Goal: Task Accomplishment & Management: Use online tool/utility

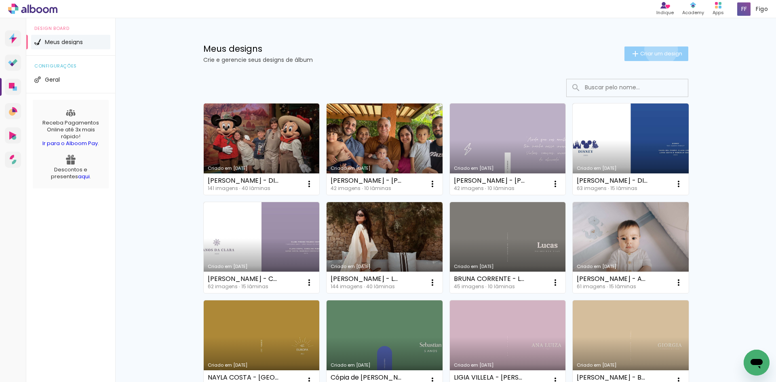
click at [657, 49] on paper-button "Criar um design" at bounding box center [657, 54] width 64 height 15
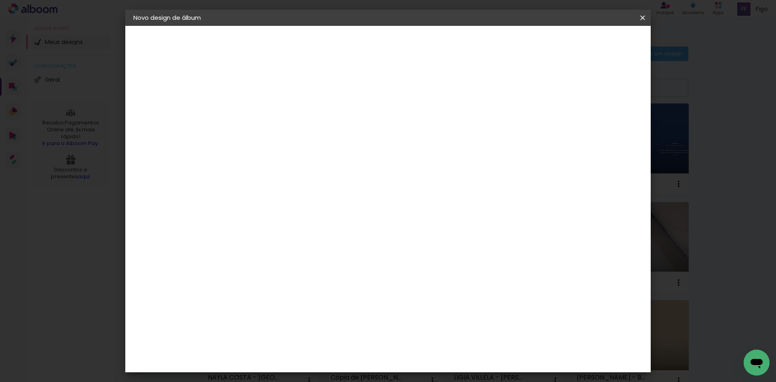
click at [266, 112] on input at bounding box center [266, 108] width 0 height 13
type input "BIANCA OLIVEIRA"
type paper-input "BIANCA OLIVEIRA"
click at [0, 0] on slot "Avançar" at bounding box center [0, 0] width 0 height 0
click at [289, 157] on input at bounding box center [286, 154] width 82 height 10
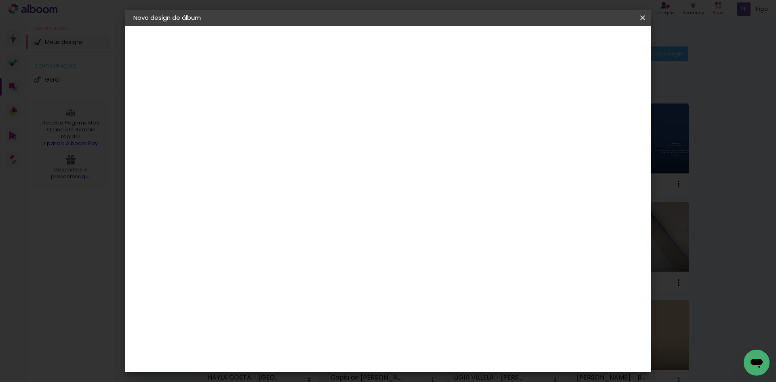
type input "GO"
type paper-input "GO"
click at [280, 185] on div "Go image" at bounding box center [270, 184] width 20 height 13
click at [0, 0] on slot "Avançar" at bounding box center [0, 0] width 0 height 0
click at [297, 135] on input "text" at bounding box center [282, 141] width 32 height 13
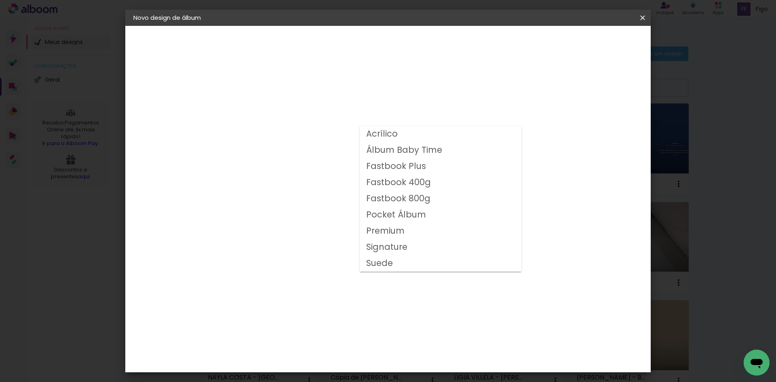
click at [0, 0] on slot "Fastbook 400g" at bounding box center [0, 0] width 0 height 0
type input "Fastbook 400g"
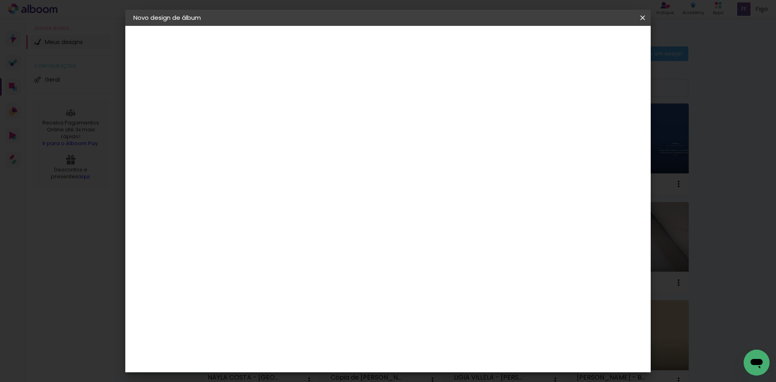
click at [320, 351] on span "15 × 15" at bounding box center [302, 361] width 38 height 21
click at [0, 0] on slot "Avançar" at bounding box center [0, 0] width 0 height 0
click at [592, 42] on span "Iniciar design" at bounding box center [574, 43] width 37 height 6
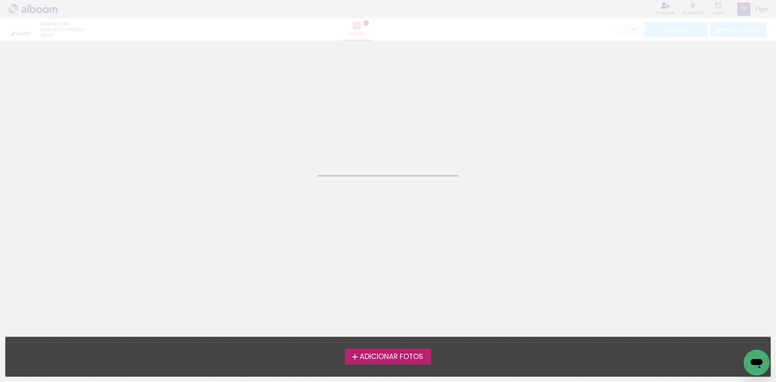
click at [368, 364] on label "Adicionar Fotos" at bounding box center [388, 356] width 86 height 15
click at [0, 0] on input "file" at bounding box center [0, 0] width 0 height 0
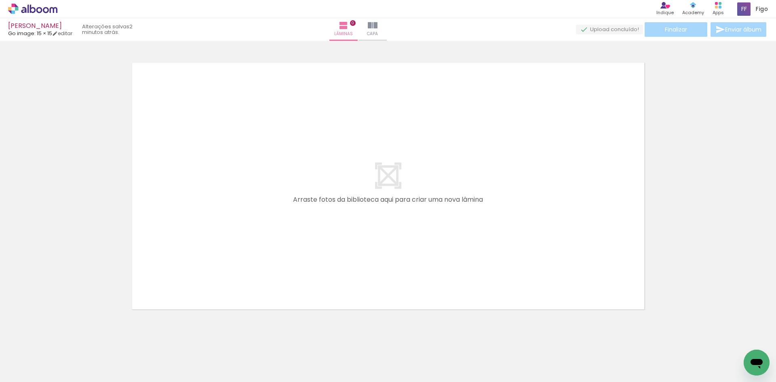
drag, startPoint x: 88, startPoint y: 359, endPoint x: 233, endPoint y: 223, distance: 198.6
click at [229, 230] on quentale-workspace at bounding box center [388, 191] width 776 height 382
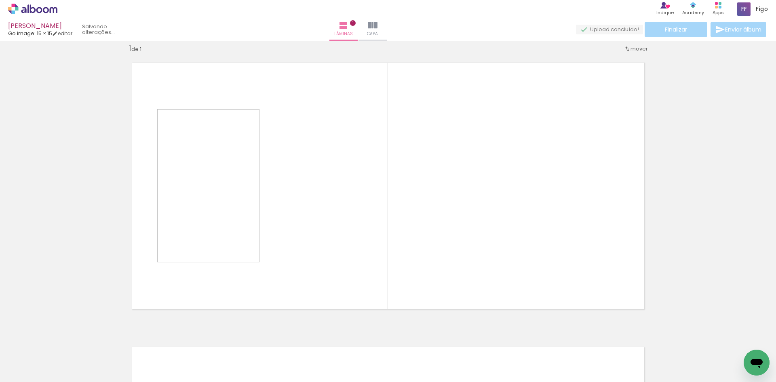
scroll to position [11, 0]
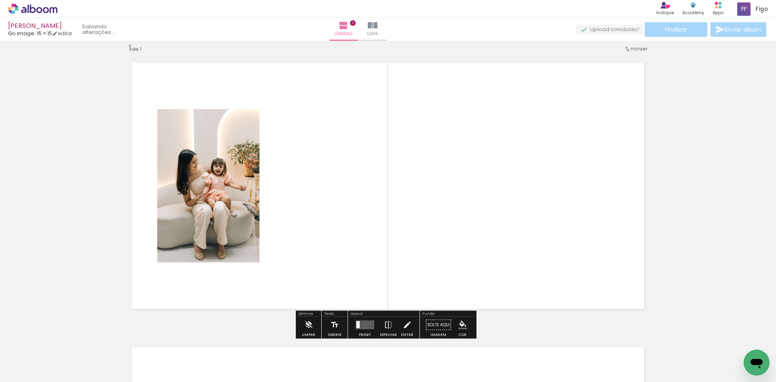
drag, startPoint x: 92, startPoint y: 357, endPoint x: 309, endPoint y: 253, distance: 241.1
click at [309, 253] on quentale-workspace at bounding box center [388, 191] width 776 height 382
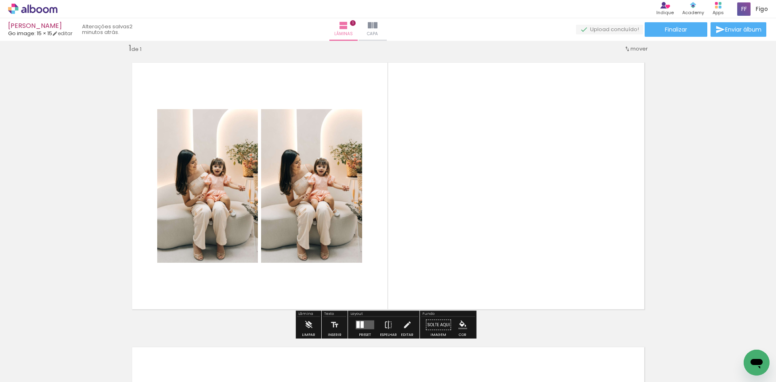
click at [26, 358] on input "Todas as fotos" at bounding box center [22, 357] width 31 height 7
click at [0, 0] on slot "Não utilizadas" at bounding box center [0, 0] width 0 height 0
type input "Não utilizadas"
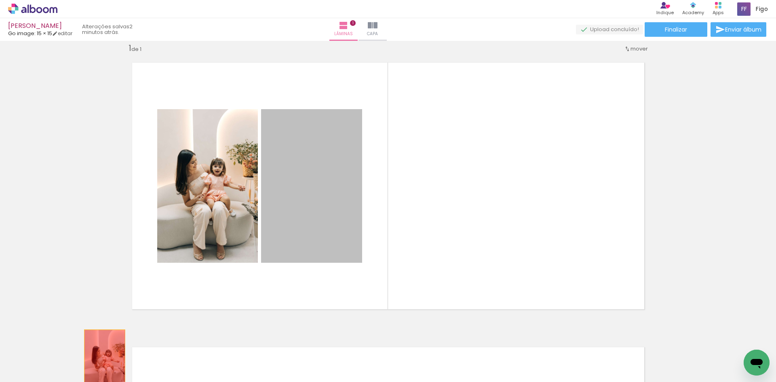
drag, startPoint x: 313, startPoint y: 209, endPoint x: 102, endPoint y: 361, distance: 260.6
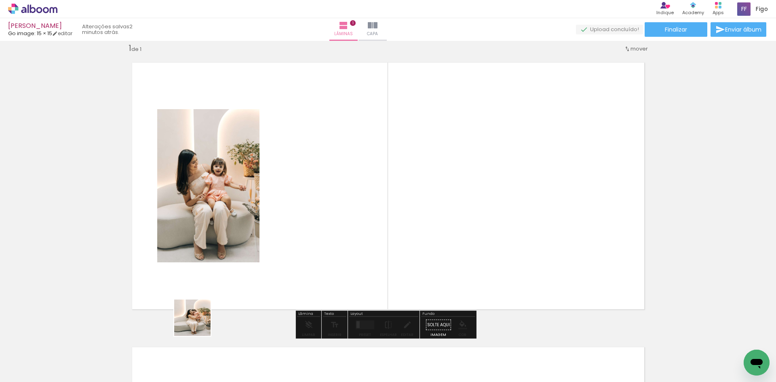
drag, startPoint x: 90, startPoint y: 363, endPoint x: 316, endPoint y: 226, distance: 264.4
click at [316, 226] on quentale-workspace at bounding box center [388, 191] width 776 height 382
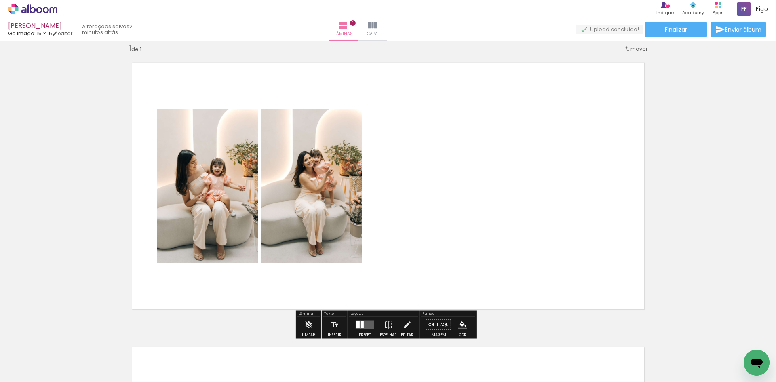
drag, startPoint x: 85, startPoint y: 363, endPoint x: 368, endPoint y: 228, distance: 313.8
click at [355, 252] on quentale-workspace at bounding box center [388, 191] width 776 height 382
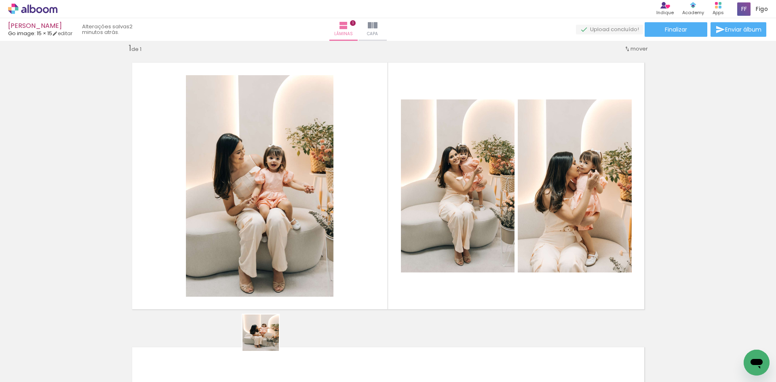
drag, startPoint x: 128, startPoint y: 361, endPoint x: 366, endPoint y: 238, distance: 268.1
click at [366, 238] on quentale-workspace at bounding box center [388, 191] width 776 height 382
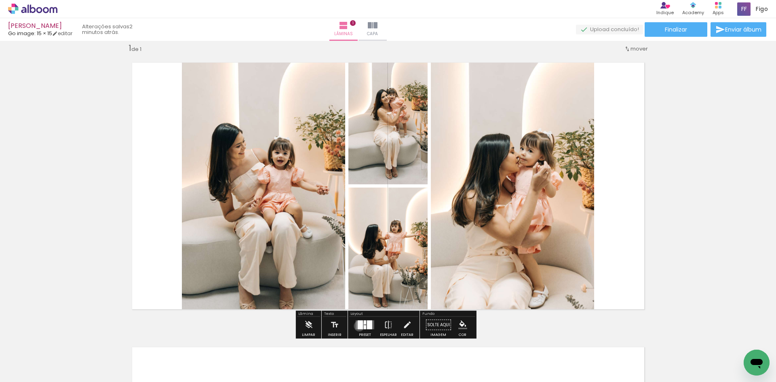
click at [358, 326] on div at bounding box center [360, 325] width 5 height 9
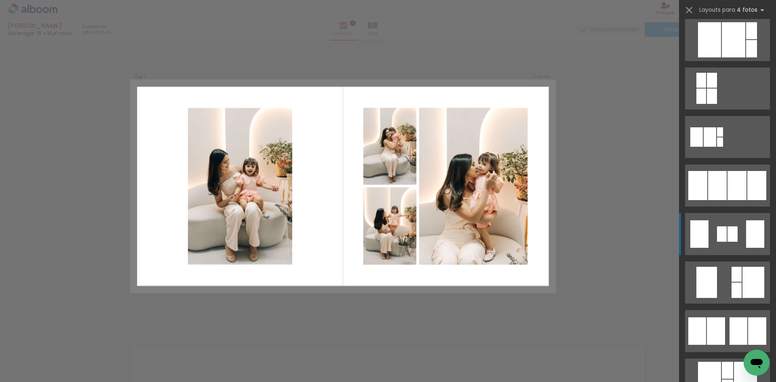
scroll to position [445, 0]
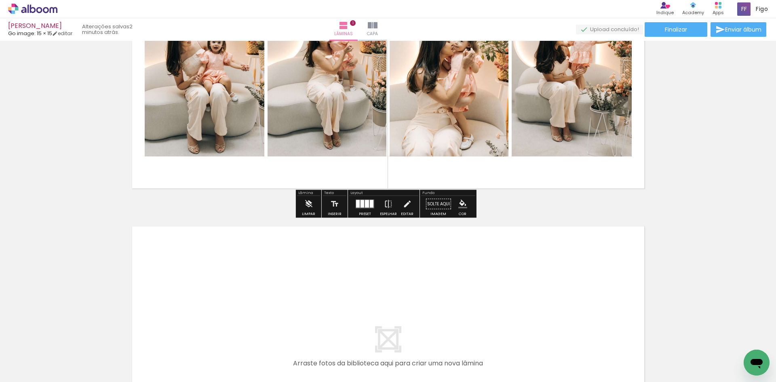
scroll to position [212, 0]
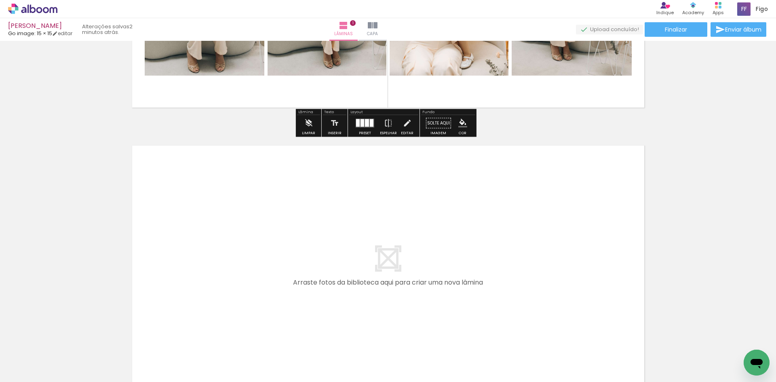
drag, startPoint x: 152, startPoint y: 321, endPoint x: 158, endPoint y: 281, distance: 41.0
click at [158, 281] on quentale-workspace at bounding box center [388, 191] width 776 height 382
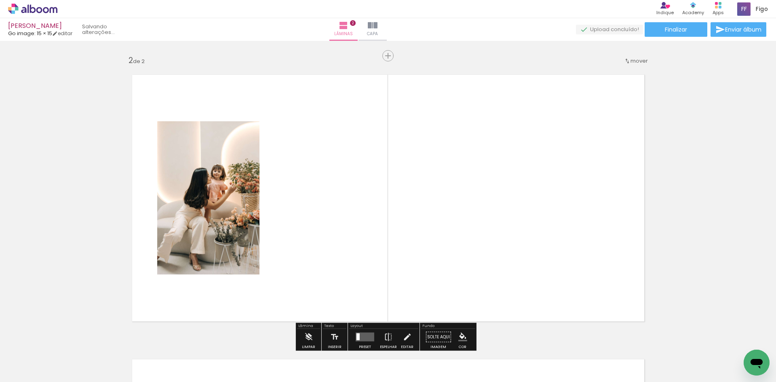
scroll to position [295, 0]
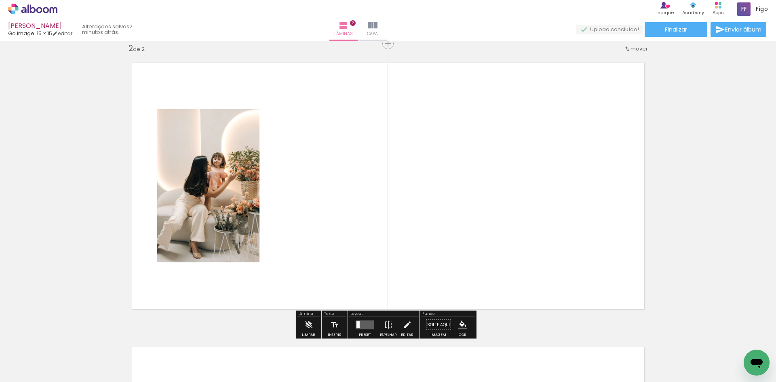
drag, startPoint x: 138, startPoint y: 362, endPoint x: 227, endPoint y: 246, distance: 146.7
click at [222, 270] on quentale-workspace at bounding box center [388, 191] width 776 height 382
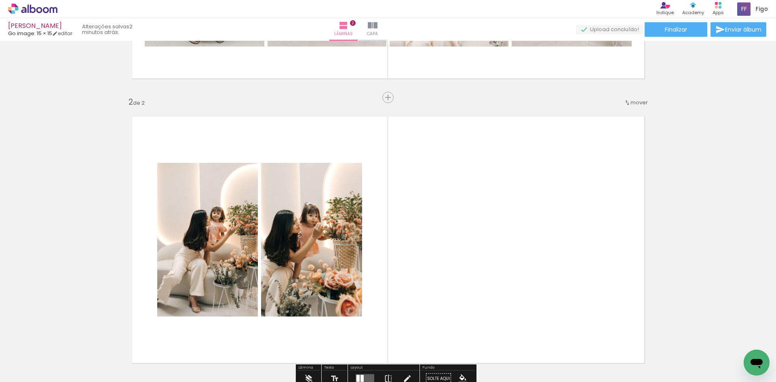
scroll to position [174, 0]
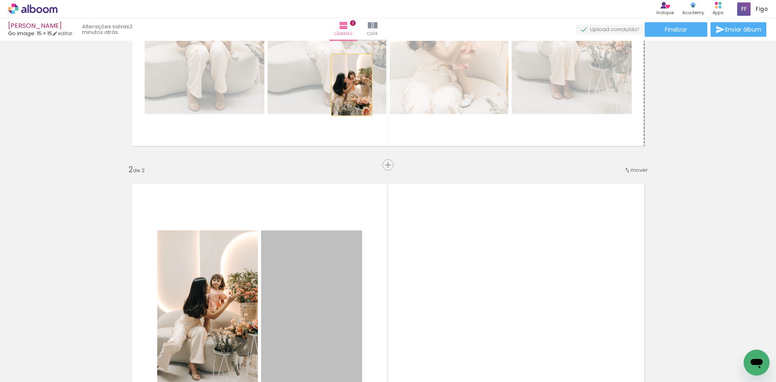
drag, startPoint x: 334, startPoint y: 271, endPoint x: 348, endPoint y: 82, distance: 189.8
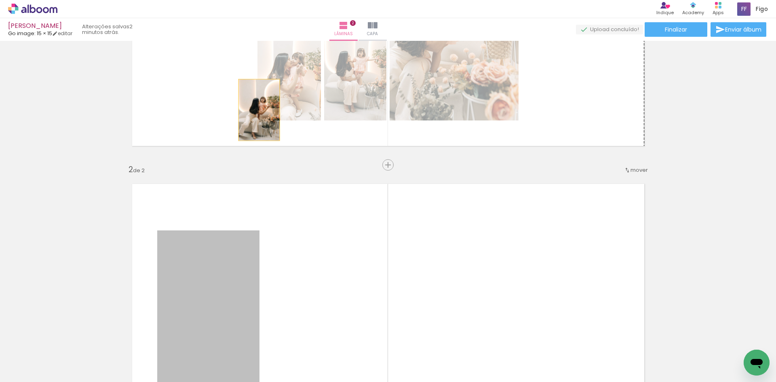
drag, startPoint x: 212, startPoint y: 286, endPoint x: 257, endPoint y: 98, distance: 192.9
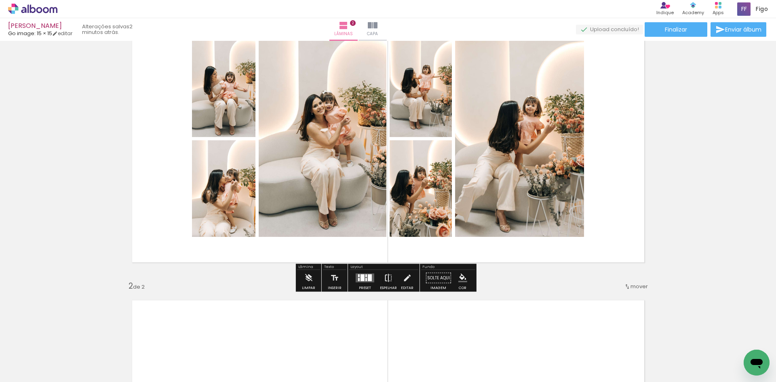
scroll to position [53, 0]
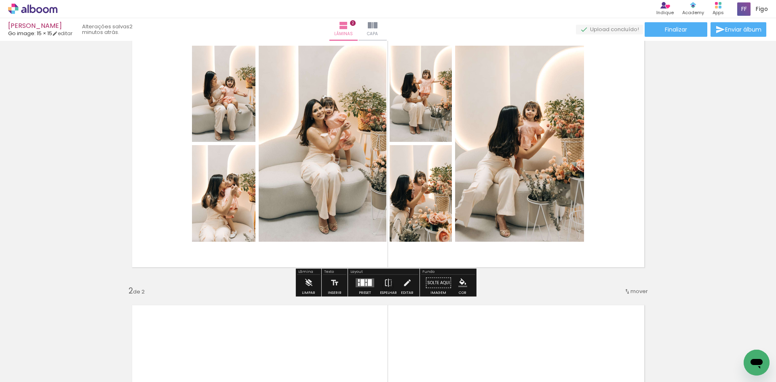
click at [368, 283] on div at bounding box center [370, 282] width 4 height 7
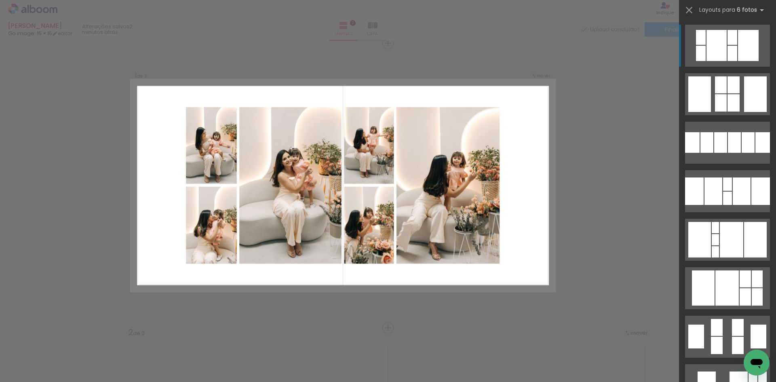
scroll to position [10, 0]
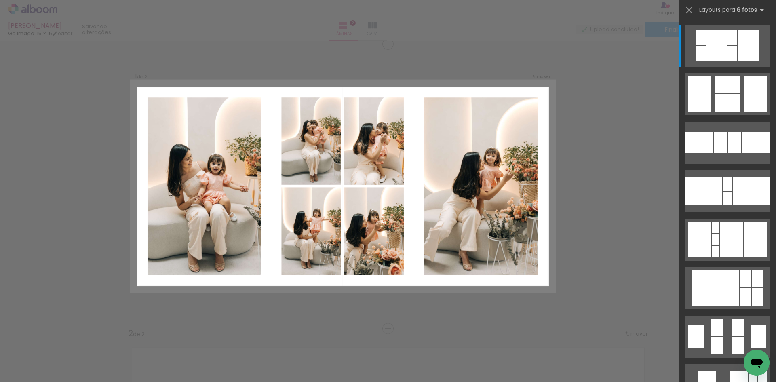
click at [756, 72] on div at bounding box center [727, 91] width 97 height 49
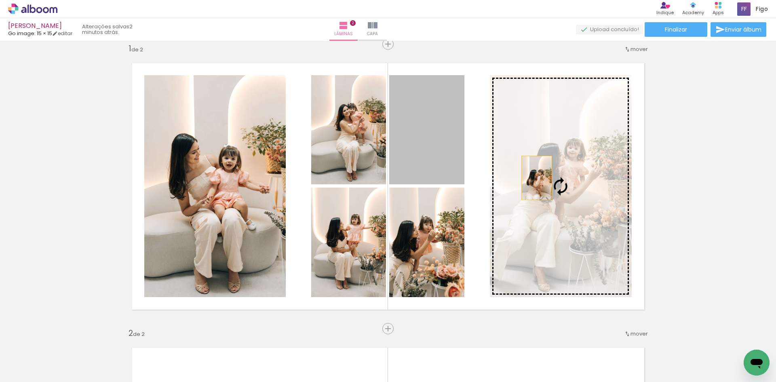
drag, startPoint x: 425, startPoint y: 152, endPoint x: 535, endPoint y: 178, distance: 112.1
click at [0, 0] on slot at bounding box center [0, 0] width 0 height 0
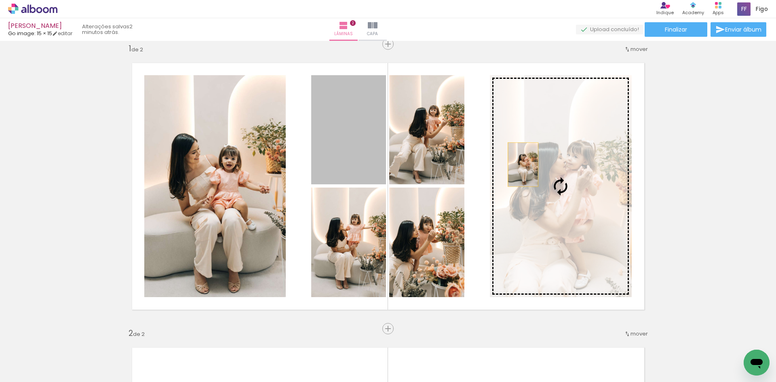
drag, startPoint x: 362, startPoint y: 143, endPoint x: 559, endPoint y: 169, distance: 198.6
click at [0, 0] on slot at bounding box center [0, 0] width 0 height 0
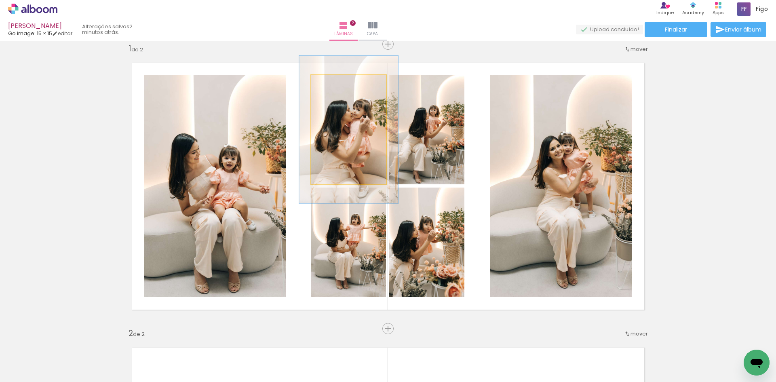
drag, startPoint x: 326, startPoint y: 85, endPoint x: 336, endPoint y: 81, distance: 10.3
type paper-slider "133"
click at [336, 81] on div at bounding box center [339, 83] width 7 height 7
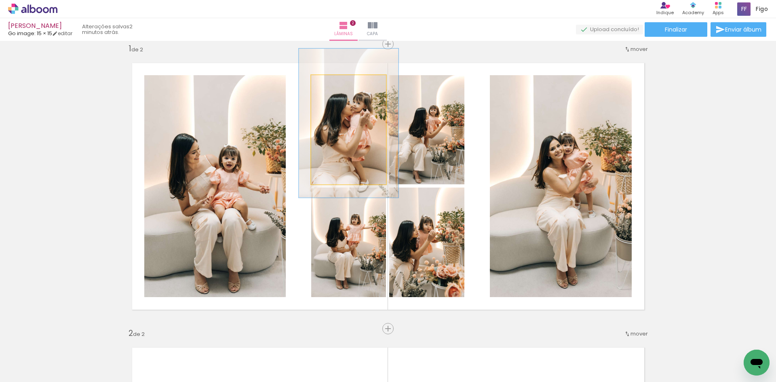
drag, startPoint x: 340, startPoint y: 140, endPoint x: 340, endPoint y: 133, distance: 6.5
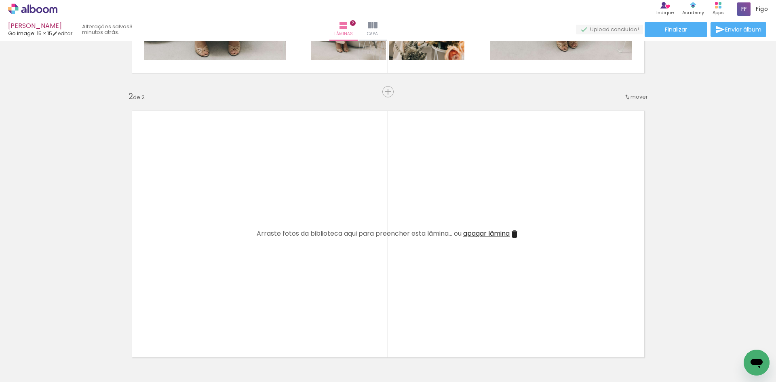
scroll to position [253, 0]
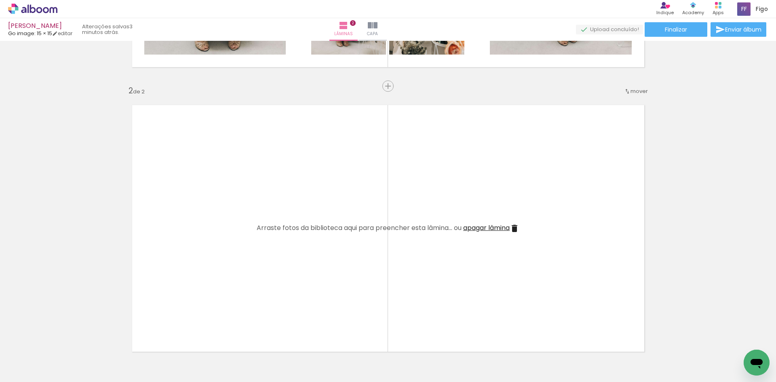
drag, startPoint x: 96, startPoint y: 356, endPoint x: 169, endPoint y: 239, distance: 138.5
click at [169, 239] on quentale-workspace at bounding box center [388, 191] width 776 height 382
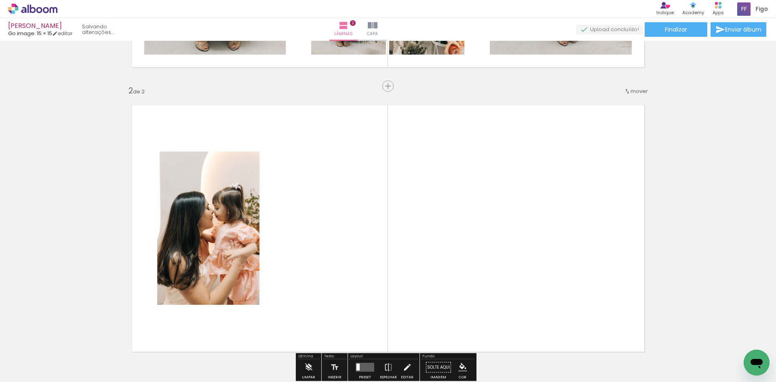
drag, startPoint x: 316, startPoint y: 355, endPoint x: 334, endPoint y: 279, distance: 78.3
click at [334, 279] on quentale-workspace at bounding box center [388, 191] width 776 height 382
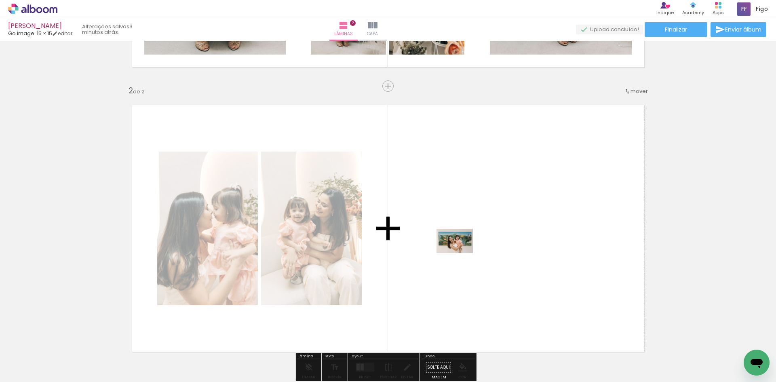
drag, startPoint x: 321, startPoint y: 358, endPoint x: 461, endPoint y: 253, distance: 175.6
click at [461, 253] on quentale-workspace at bounding box center [388, 191] width 776 height 382
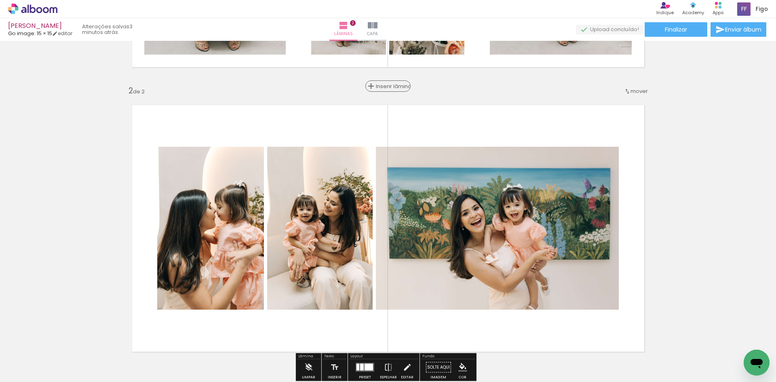
click at [384, 85] on span "Inserir lâmina" at bounding box center [392, 86] width 32 height 5
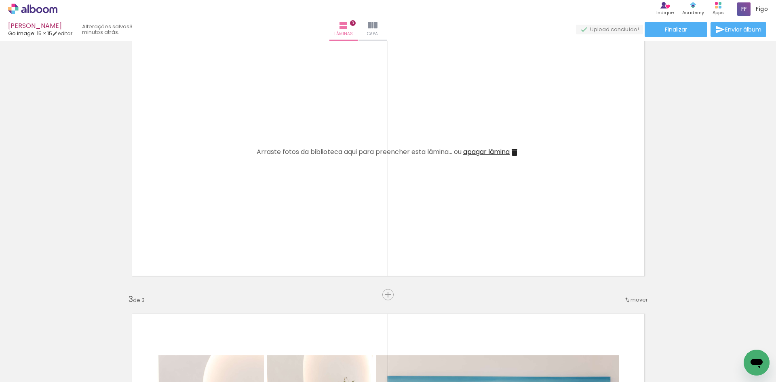
scroll to position [334, 0]
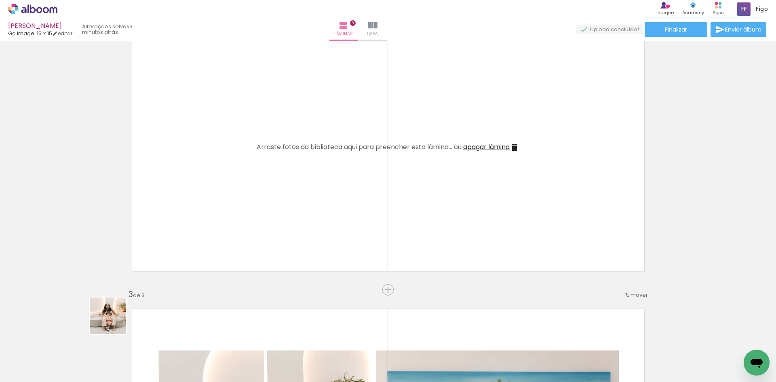
drag, startPoint x: 91, startPoint y: 347, endPoint x: 199, endPoint y: 201, distance: 182.5
click at [199, 201] on quentale-workspace at bounding box center [388, 191] width 776 height 382
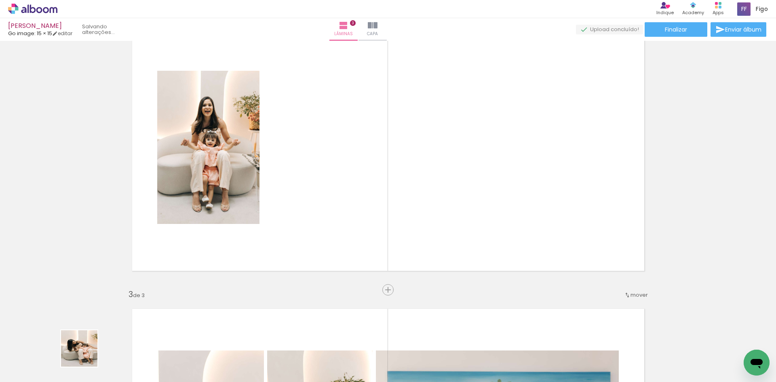
drag, startPoint x: 85, startPoint y: 355, endPoint x: 213, endPoint y: 184, distance: 213.5
click at [206, 213] on quentale-workspace at bounding box center [388, 191] width 776 height 382
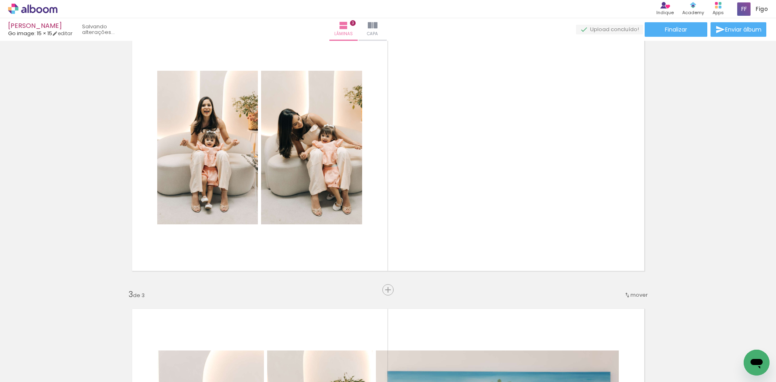
drag, startPoint x: 151, startPoint y: 297, endPoint x: 195, endPoint y: 197, distance: 108.8
click at [197, 227] on quentale-workspace at bounding box center [388, 191] width 776 height 382
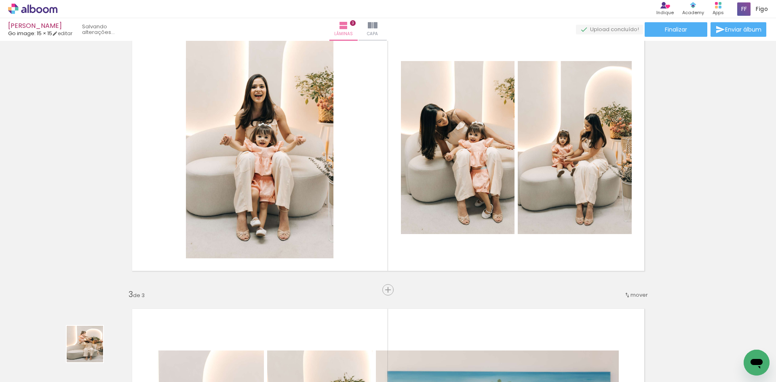
drag, startPoint x: 88, startPoint y: 355, endPoint x: 188, endPoint y: 209, distance: 177.0
click at [189, 234] on quentale-workspace at bounding box center [388, 191] width 776 height 382
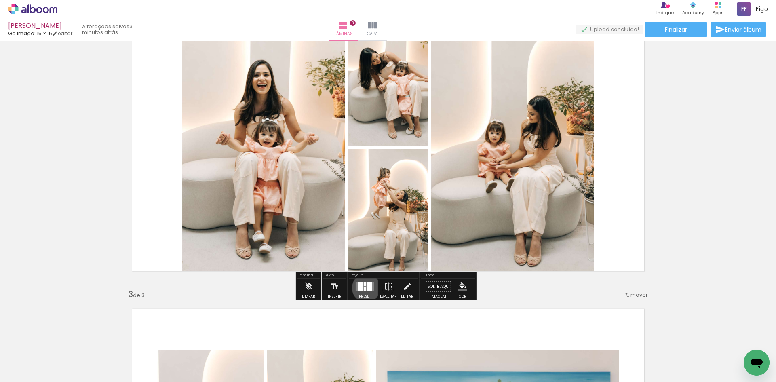
click at [364, 288] on div at bounding box center [365, 289] width 2 height 4
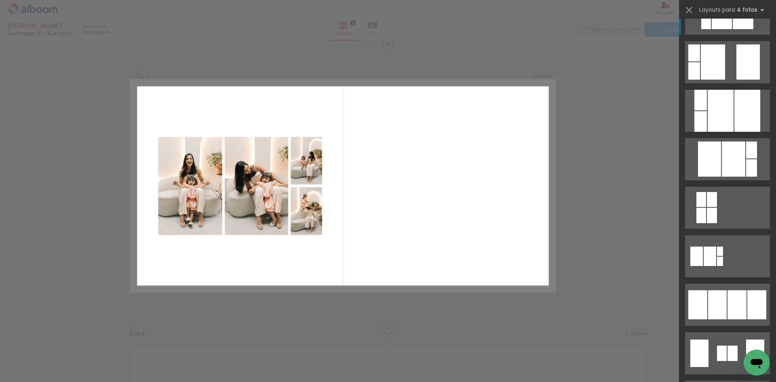
scroll to position [324, 0]
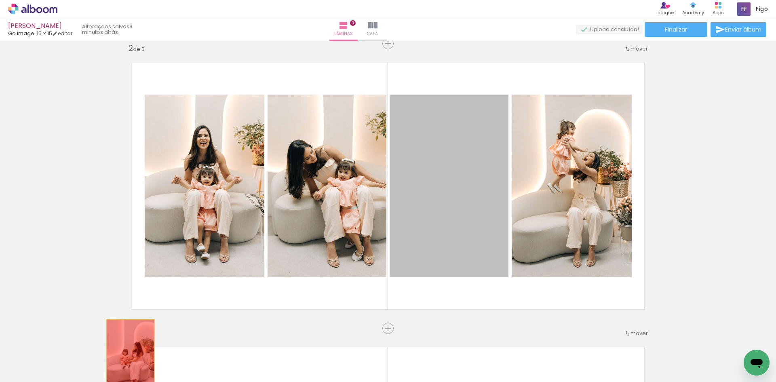
drag, startPoint x: 438, startPoint y: 211, endPoint x: 127, endPoint y: 356, distance: 342.7
click at [127, 356] on quentale-workspace at bounding box center [388, 191] width 776 height 382
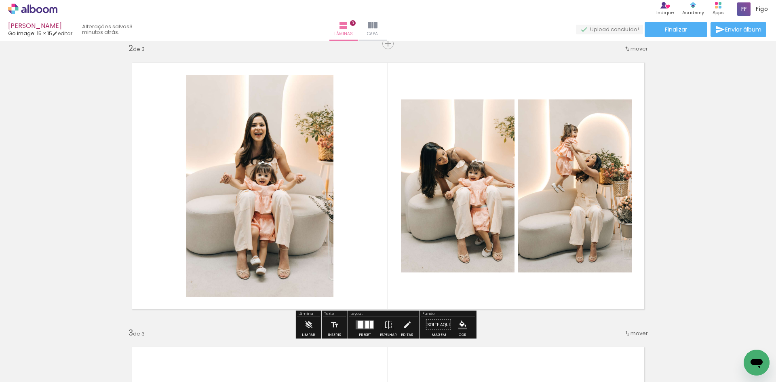
drag, startPoint x: 132, startPoint y: 361, endPoint x: 294, endPoint y: 217, distance: 217.2
click at [293, 220] on quentale-workspace at bounding box center [388, 191] width 776 height 382
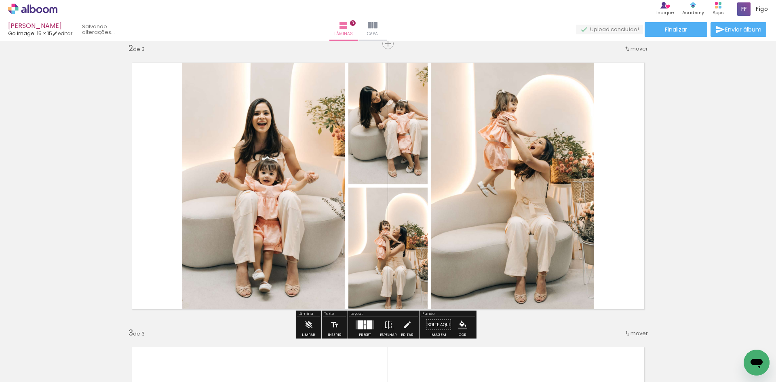
click at [364, 326] on div at bounding box center [365, 328] width 2 height 4
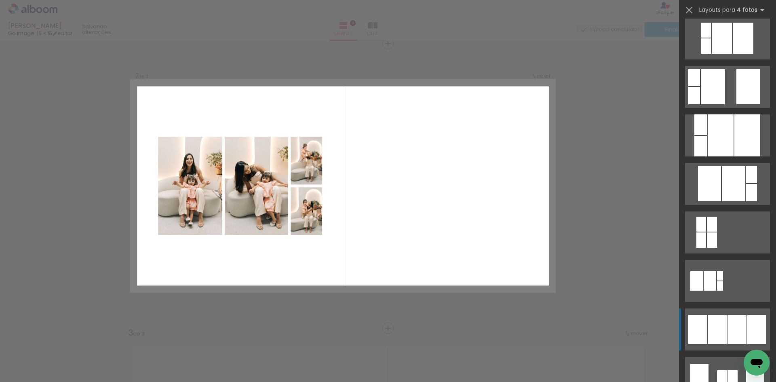
scroll to position [364, 0]
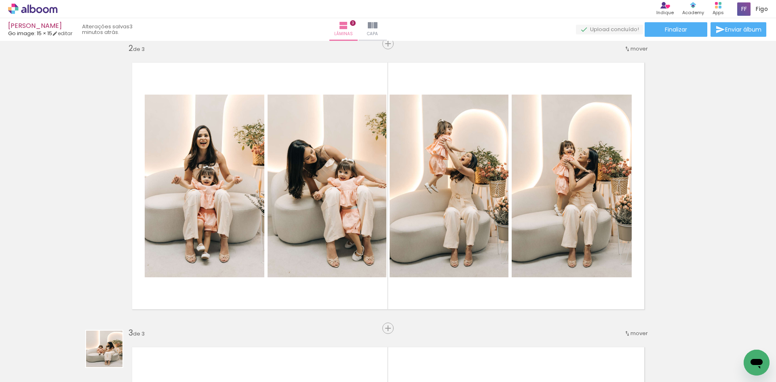
drag, startPoint x: 110, startPoint y: 355, endPoint x: 245, endPoint y: 232, distance: 182.9
click at [244, 236] on quentale-workspace at bounding box center [388, 191] width 776 height 382
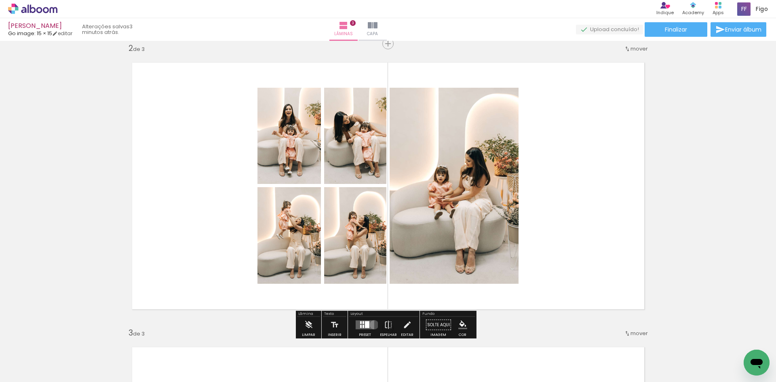
click at [372, 325] on quentale-layouter at bounding box center [365, 325] width 19 height 9
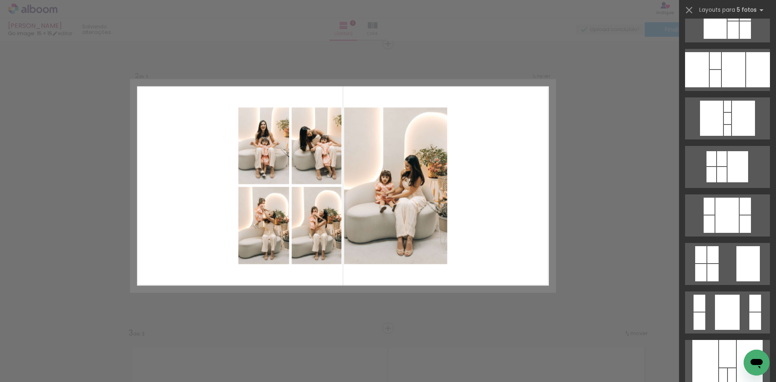
scroll to position [0, 0]
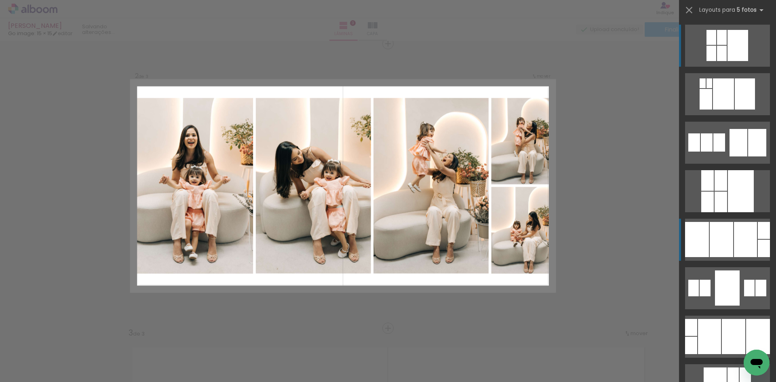
click at [727, 245] on div at bounding box center [721, 239] width 23 height 35
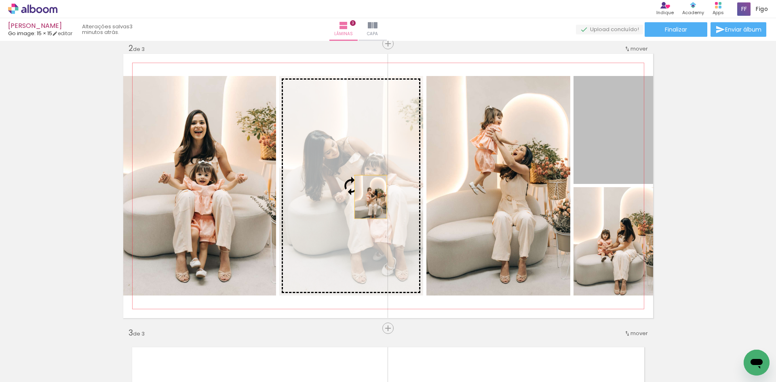
drag, startPoint x: 605, startPoint y: 144, endPoint x: 364, endPoint y: 197, distance: 247.8
click at [0, 0] on slot at bounding box center [0, 0] width 0 height 0
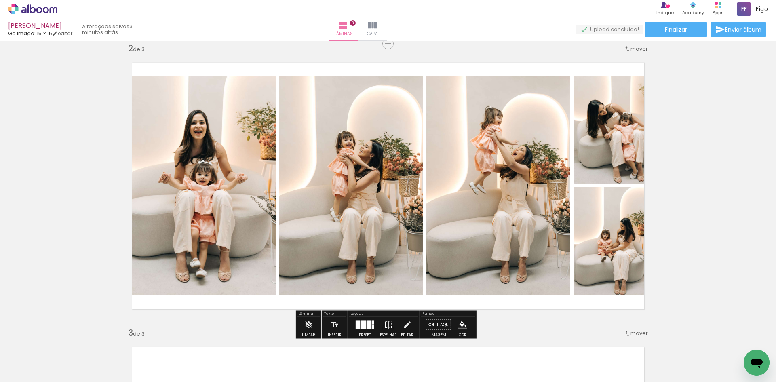
click at [386, 323] on iron-icon at bounding box center [388, 325] width 9 height 16
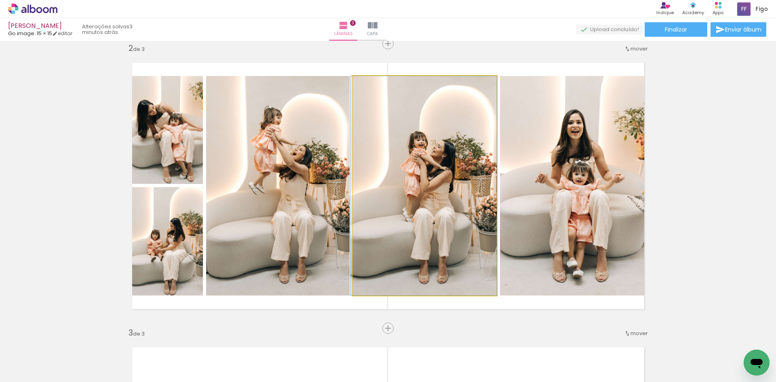
drag, startPoint x: 439, startPoint y: 241, endPoint x: 263, endPoint y: 241, distance: 175.9
click at [0, 0] on slot at bounding box center [0, 0] width 0 height 0
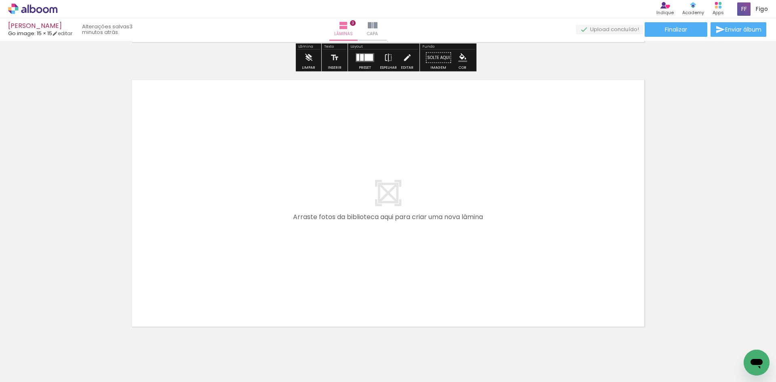
scroll to position [861, 0]
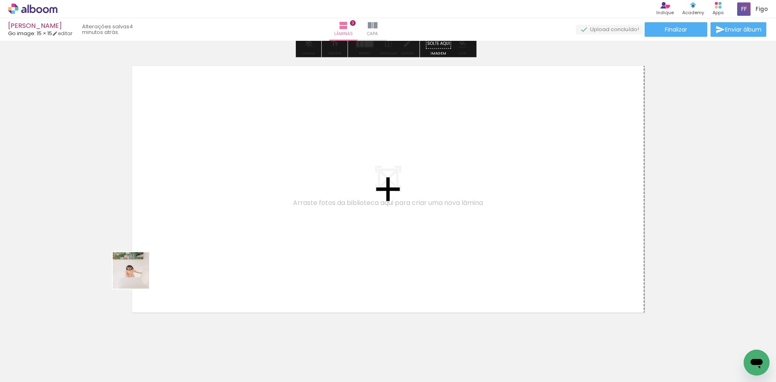
drag, startPoint x: 87, startPoint y: 349, endPoint x: 154, endPoint y: 250, distance: 119.5
click at [154, 250] on quentale-workspace at bounding box center [388, 191] width 776 height 382
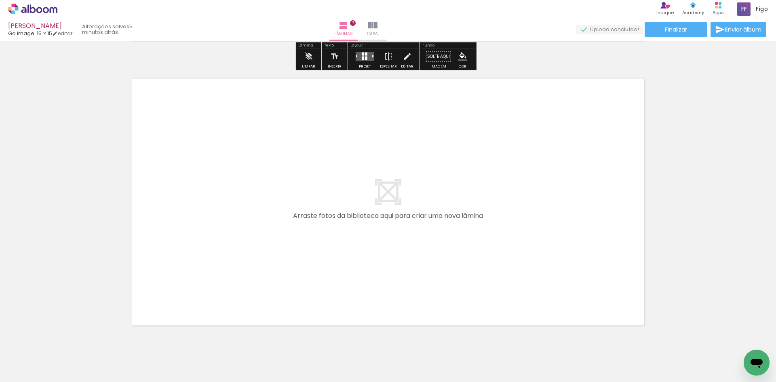
scroll to position [2002, 0]
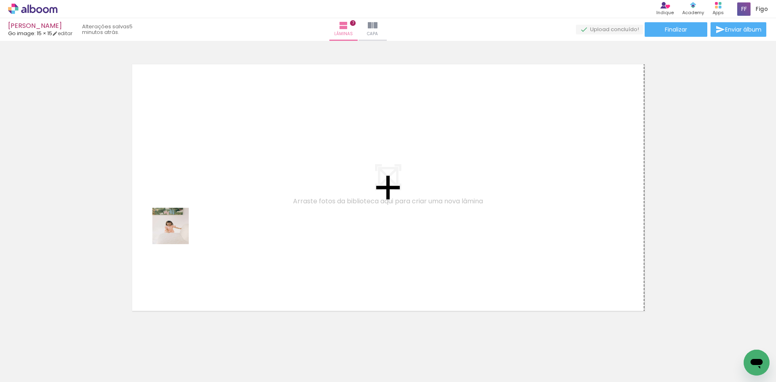
drag, startPoint x: 91, startPoint y: 348, endPoint x: 177, endPoint y: 232, distance: 144.1
click at [177, 232] on quentale-workspace at bounding box center [388, 191] width 776 height 382
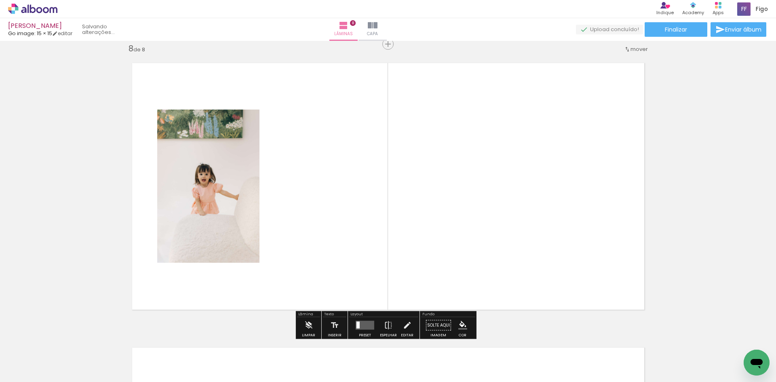
scroll to position [2004, 0]
drag, startPoint x: 223, startPoint y: 348, endPoint x: 276, endPoint y: 250, distance: 111.1
click at [276, 250] on quentale-workspace at bounding box center [388, 191] width 776 height 382
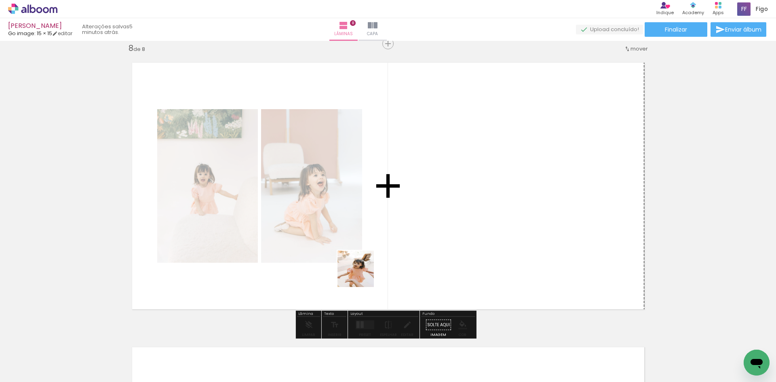
drag, startPoint x: 265, startPoint y: 352, endPoint x: 421, endPoint y: 226, distance: 200.7
click at [421, 226] on quentale-workspace at bounding box center [388, 191] width 776 height 382
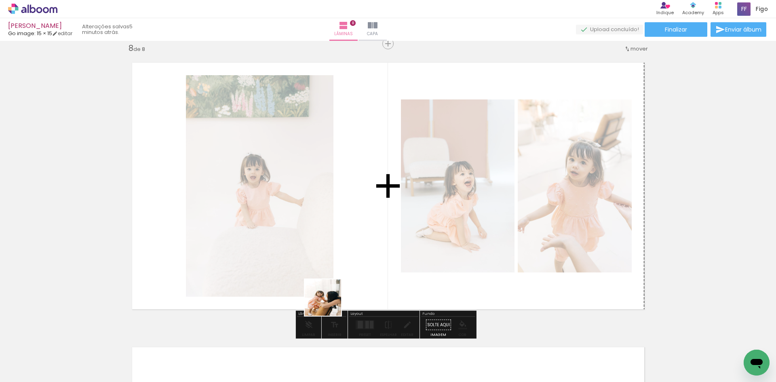
drag, startPoint x: 260, startPoint y: 359, endPoint x: 344, endPoint y: 251, distance: 136.6
click at [345, 254] on quentale-workspace at bounding box center [388, 191] width 776 height 382
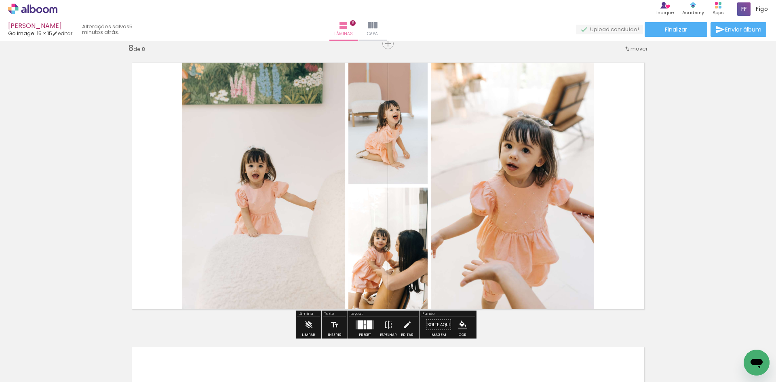
click at [361, 328] on div at bounding box center [360, 325] width 5 height 9
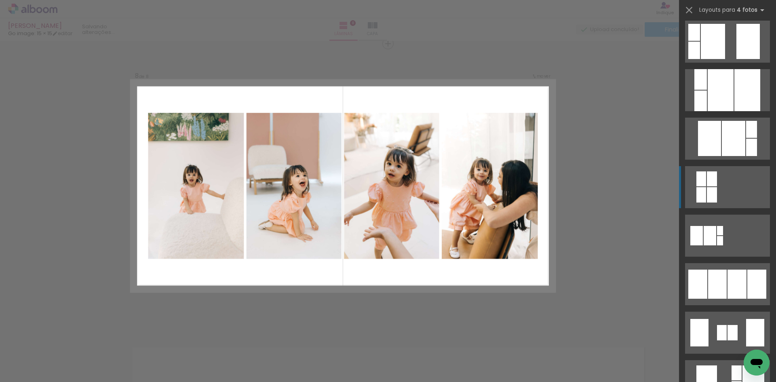
scroll to position [404, 0]
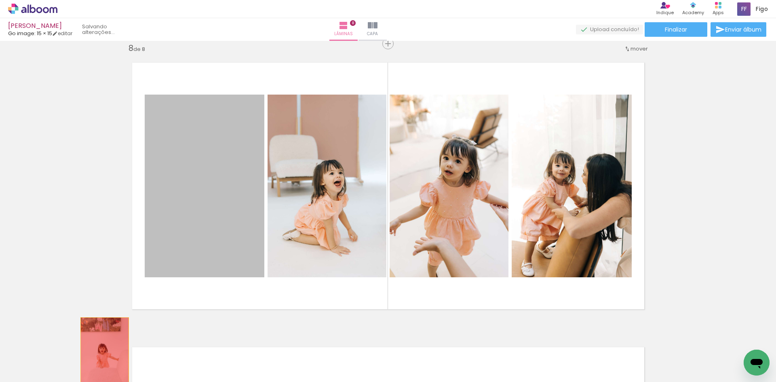
drag, startPoint x: 195, startPoint y: 232, endPoint x: 102, endPoint y: 354, distance: 153.5
click at [102, 354] on quentale-workspace at bounding box center [388, 191] width 776 height 382
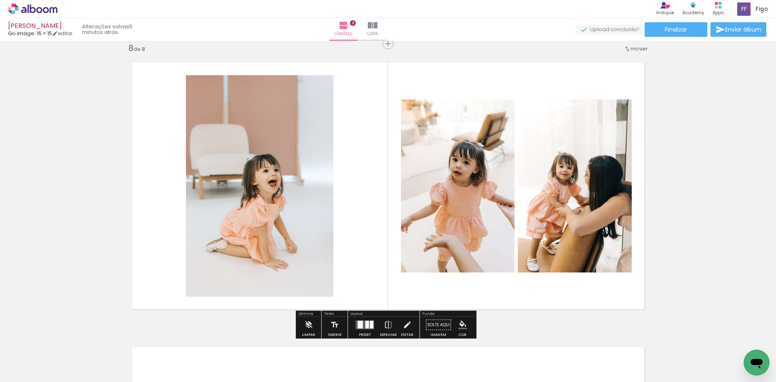
drag, startPoint x: 256, startPoint y: 358, endPoint x: 341, endPoint y: 239, distance: 145.6
click at [341, 239] on quentale-workspace at bounding box center [388, 191] width 776 height 382
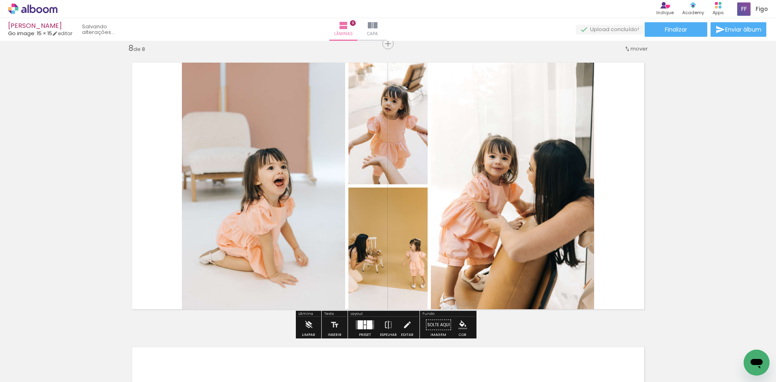
drag, startPoint x: 369, startPoint y: 326, endPoint x: 400, endPoint y: 313, distance: 34.1
click at [370, 325] on div at bounding box center [369, 325] width 5 height 9
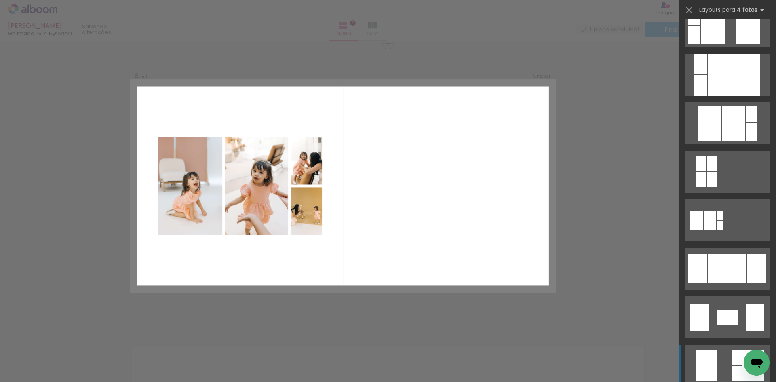
scroll to position [485, 0]
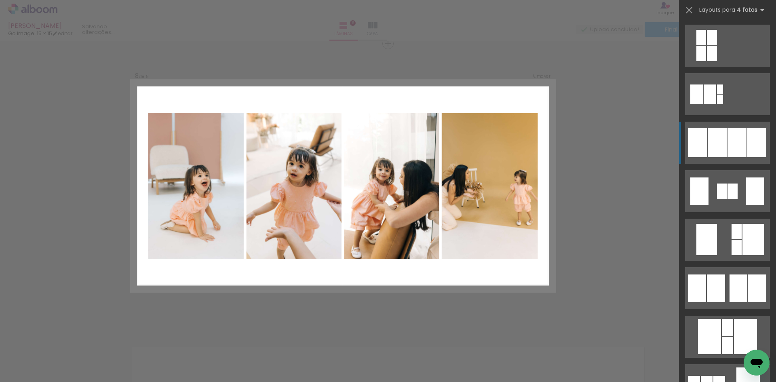
click at [726, 376] on div at bounding box center [720, 385] width 12 height 18
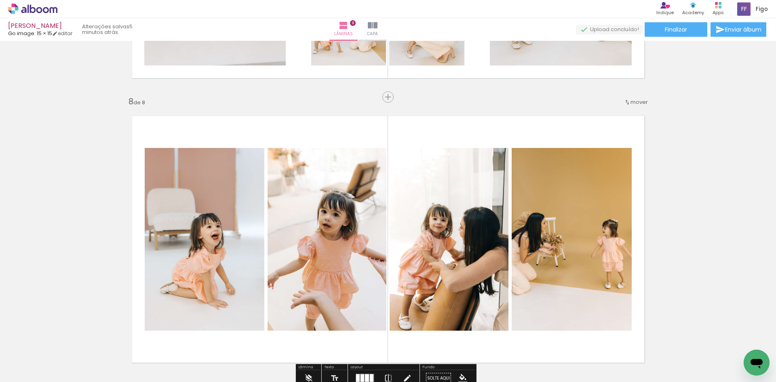
scroll to position [1842, 0]
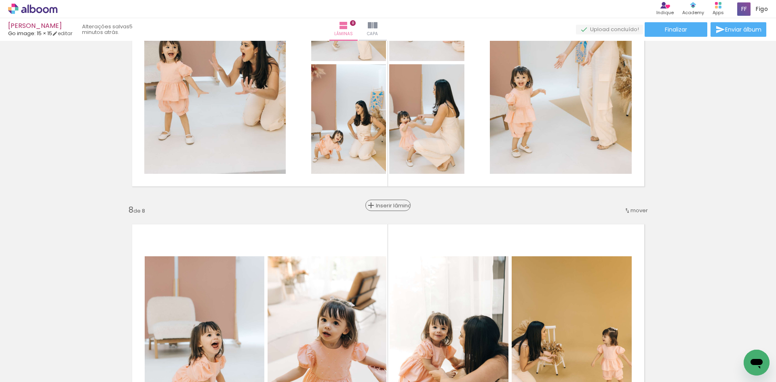
click at [387, 205] on span "Inserir lâmina" at bounding box center [392, 205] width 32 height 5
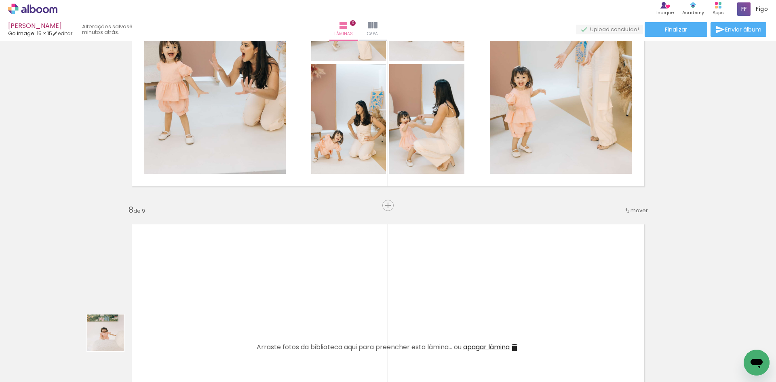
drag, startPoint x: 81, startPoint y: 355, endPoint x: 143, endPoint y: 315, distance: 73.7
click at [177, 290] on quentale-workspace at bounding box center [388, 191] width 776 height 382
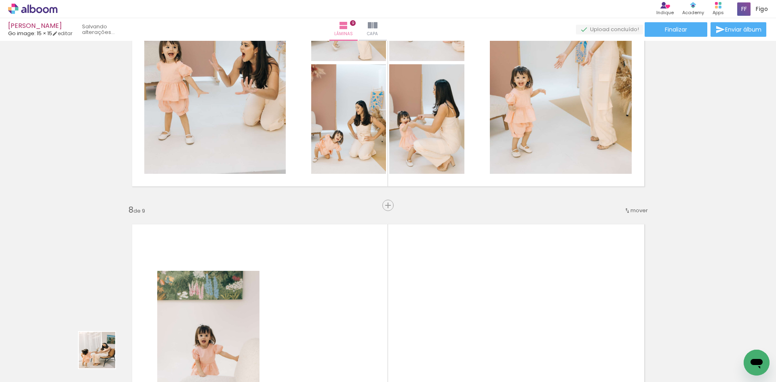
drag, startPoint x: 87, startPoint y: 360, endPoint x: 227, endPoint y: 312, distance: 148.7
click at [259, 304] on quentale-workspace at bounding box center [388, 191] width 776 height 382
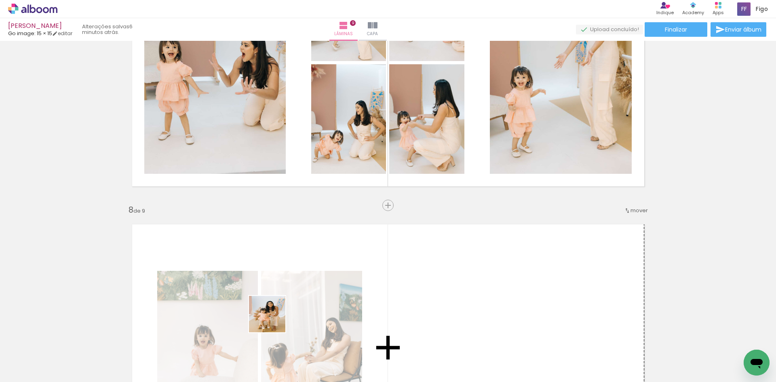
drag, startPoint x: 220, startPoint y: 337, endPoint x: 259, endPoint y: 316, distance: 43.8
click at [275, 318] on quentale-workspace at bounding box center [388, 191] width 776 height 382
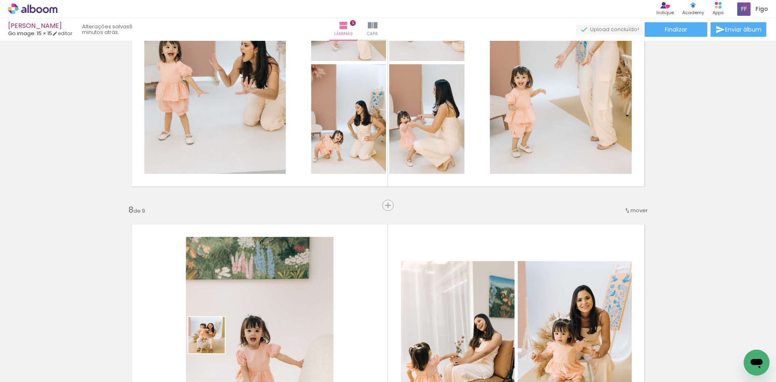
drag, startPoint x: 79, startPoint y: 354, endPoint x: 417, endPoint y: 286, distance: 344.1
click at [417, 286] on quentale-workspace at bounding box center [388, 191] width 776 height 382
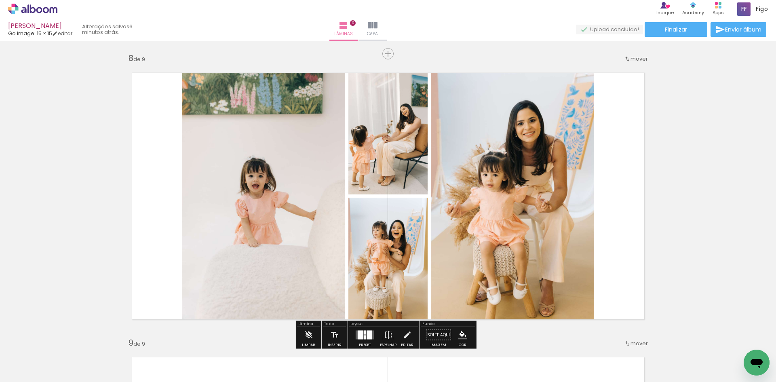
scroll to position [2044, 0]
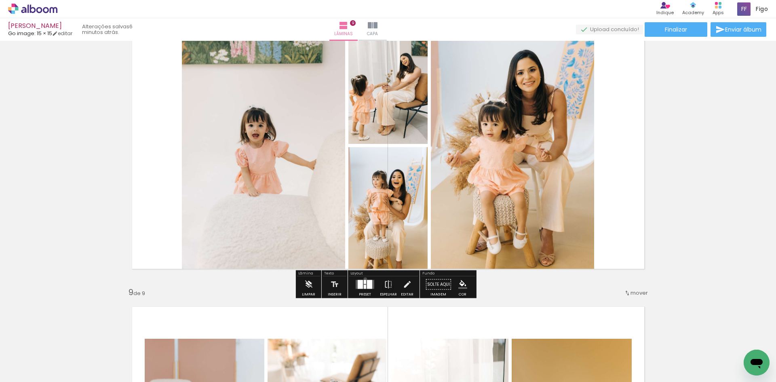
click at [364, 279] on div at bounding box center [365, 285] width 22 height 16
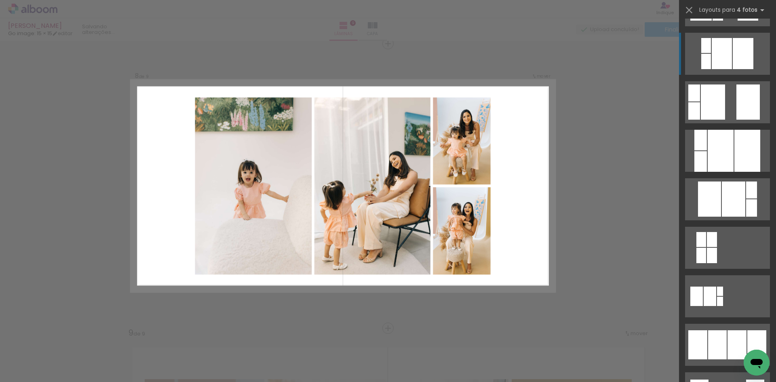
scroll to position [404, 0]
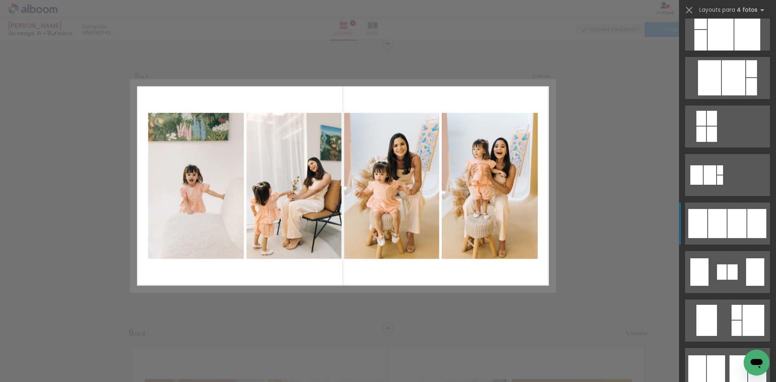
click at [723, 264] on div at bounding box center [722, 271] width 10 height 15
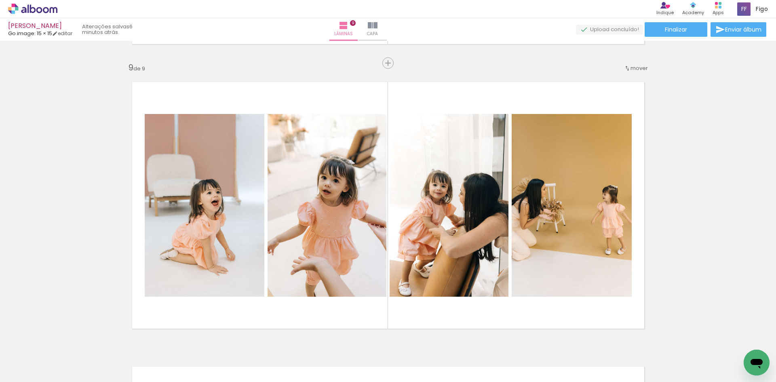
scroll to position [2287, 0]
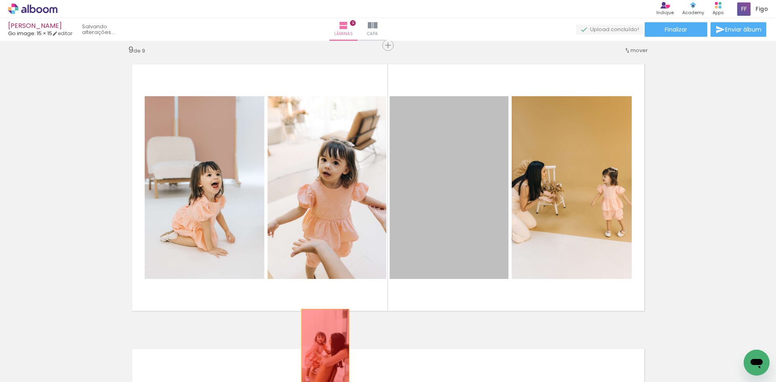
drag, startPoint x: 449, startPoint y: 241, endPoint x: 317, endPoint y: 330, distance: 158.9
click at [321, 345] on quentale-workspace at bounding box center [388, 191] width 776 height 382
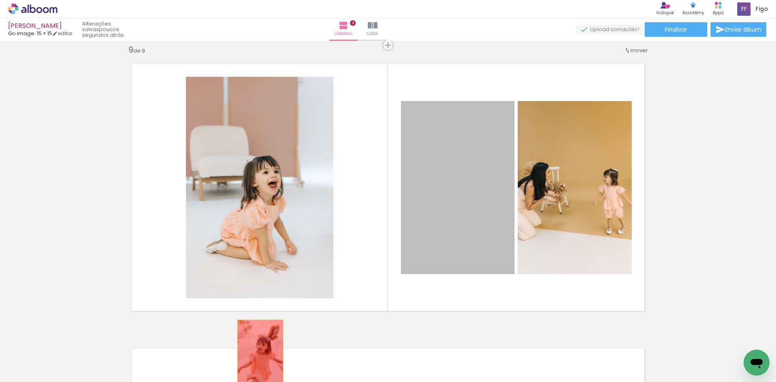
drag, startPoint x: 478, startPoint y: 194, endPoint x: 270, endPoint y: 342, distance: 255.4
click at [257, 355] on quentale-workspace at bounding box center [388, 191] width 776 height 382
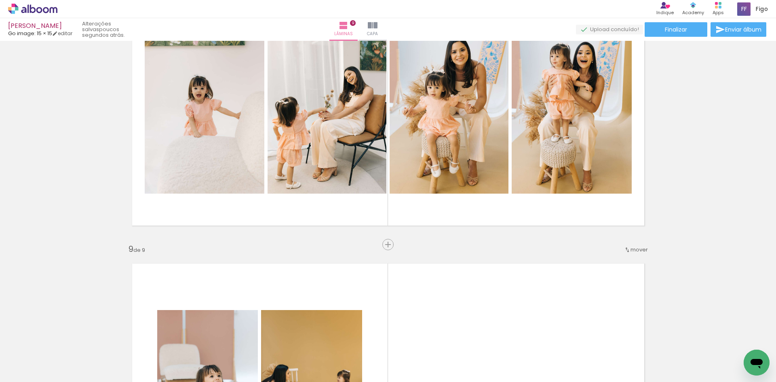
scroll to position [2084, 0]
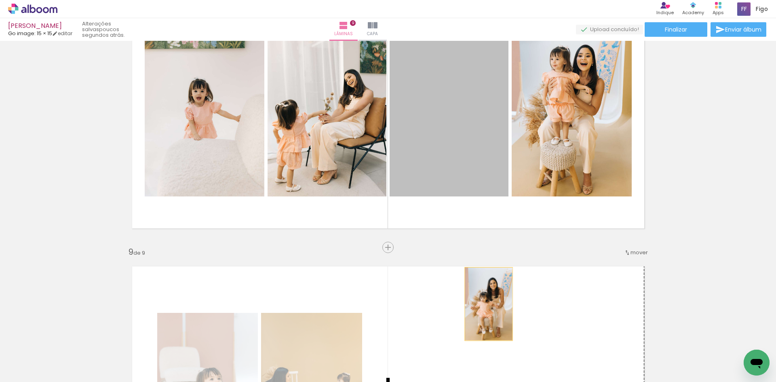
drag, startPoint x: 478, startPoint y: 142, endPoint x: 486, endPoint y: 304, distance: 162.0
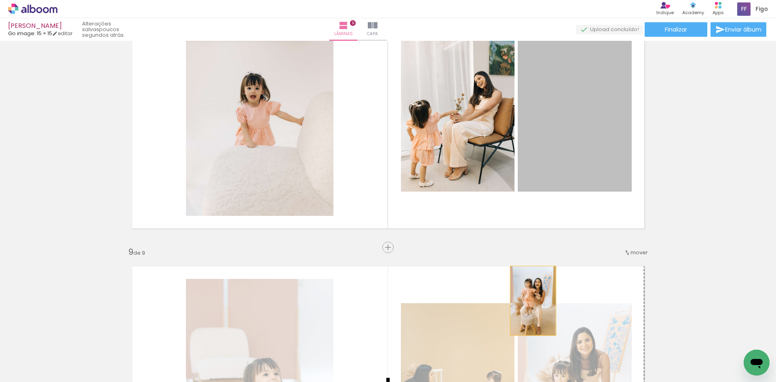
drag, startPoint x: 567, startPoint y: 142, endPoint x: 530, endPoint y: 311, distance: 172.1
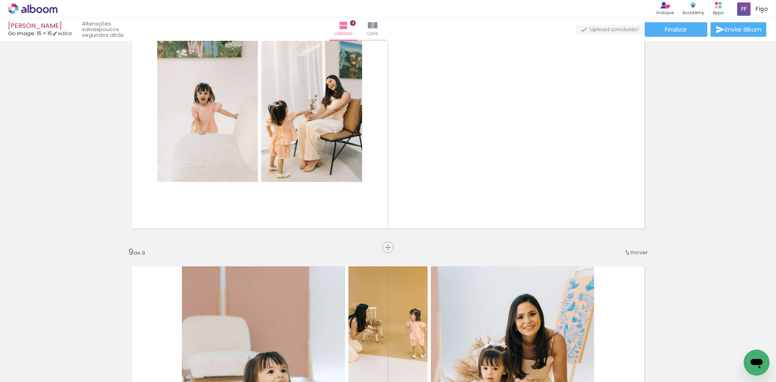
drag, startPoint x: 133, startPoint y: 366, endPoint x: 339, endPoint y: 167, distance: 286.3
click at [336, 176] on quentale-workspace at bounding box center [388, 191] width 776 height 382
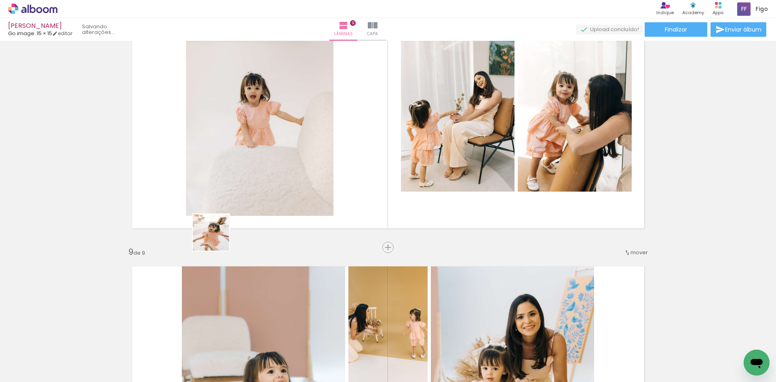
drag, startPoint x: 97, startPoint y: 340, endPoint x: 285, endPoint y: 158, distance: 261.4
click at [284, 161] on quentale-workspace at bounding box center [388, 191] width 776 height 382
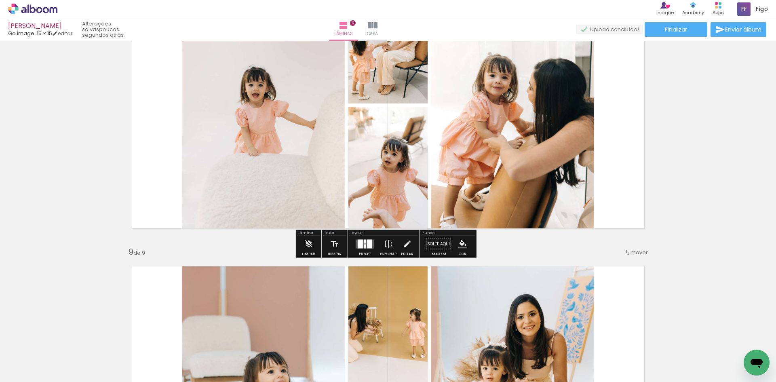
click at [372, 243] on quentale-layouter at bounding box center [365, 244] width 19 height 9
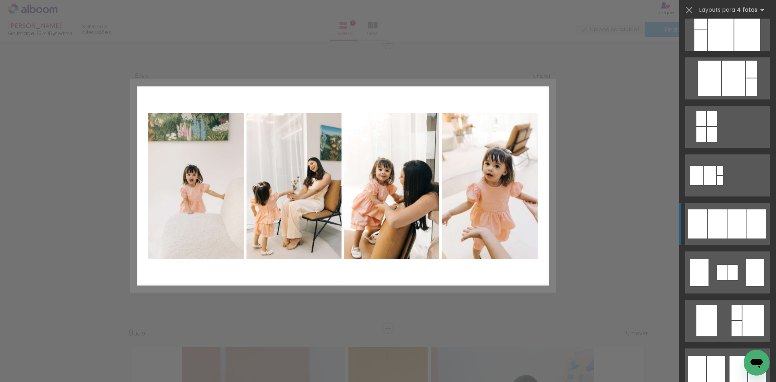
scroll to position [404, 0]
click at [717, 126] on div at bounding box center [712, 118] width 10 height 15
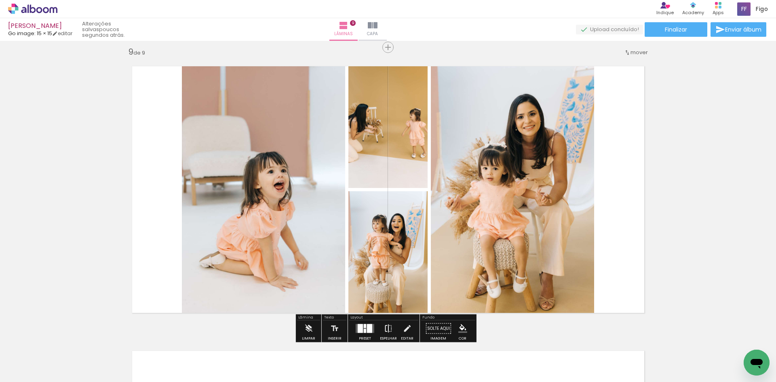
scroll to position [2327, 0]
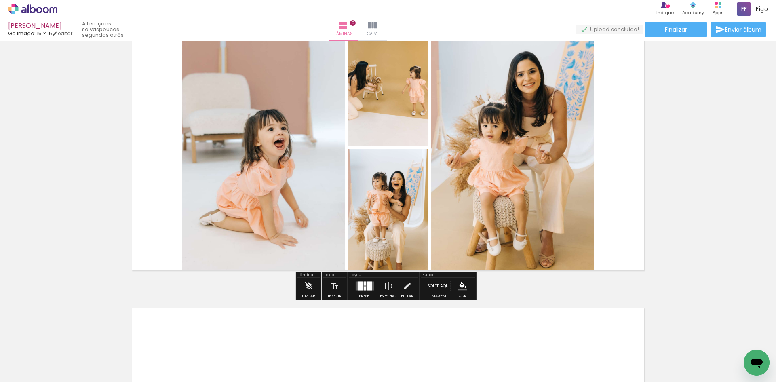
click at [367, 285] on div at bounding box center [369, 286] width 5 height 9
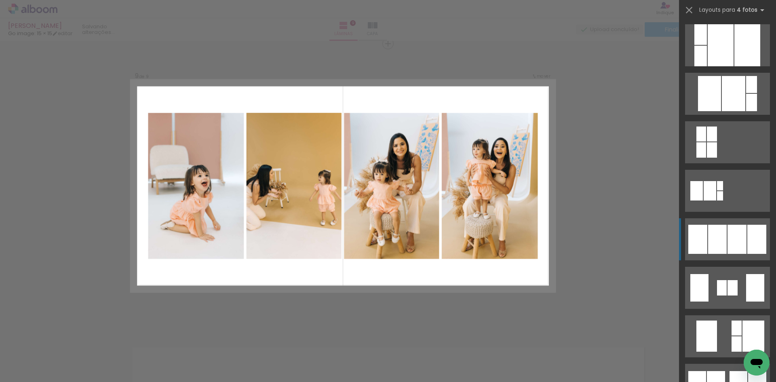
scroll to position [404, 0]
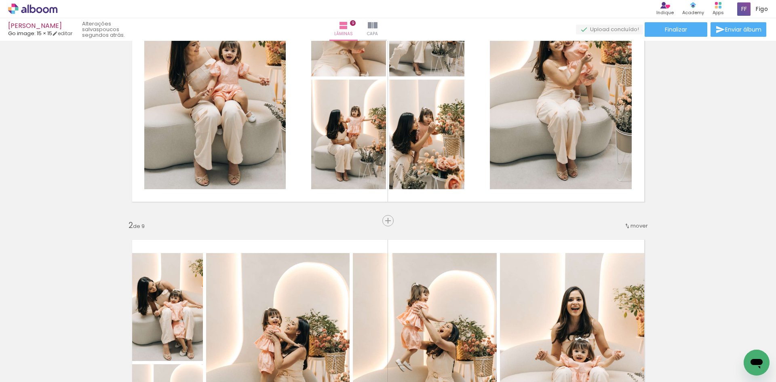
scroll to position [121, 0]
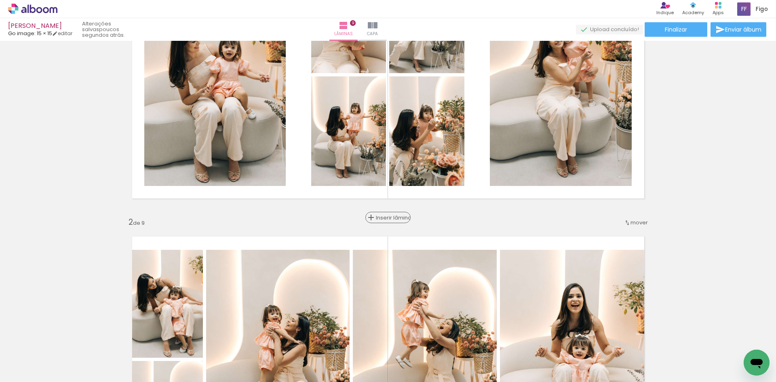
click at [388, 214] on div "Inserir lâmina" at bounding box center [388, 218] width 44 height 10
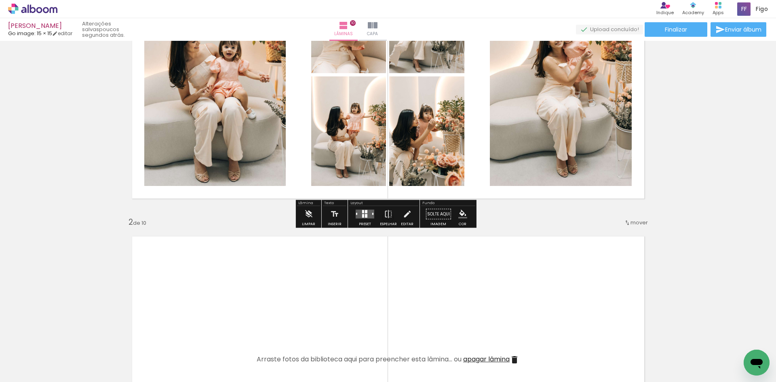
scroll to position [81, 0]
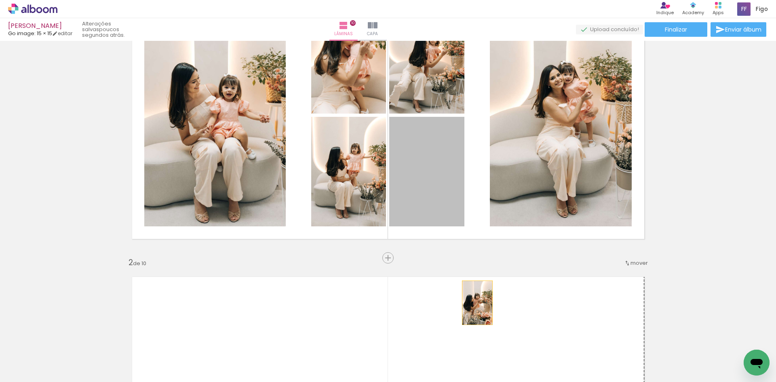
drag, startPoint x: 439, startPoint y: 173, endPoint x: 414, endPoint y: 257, distance: 87.4
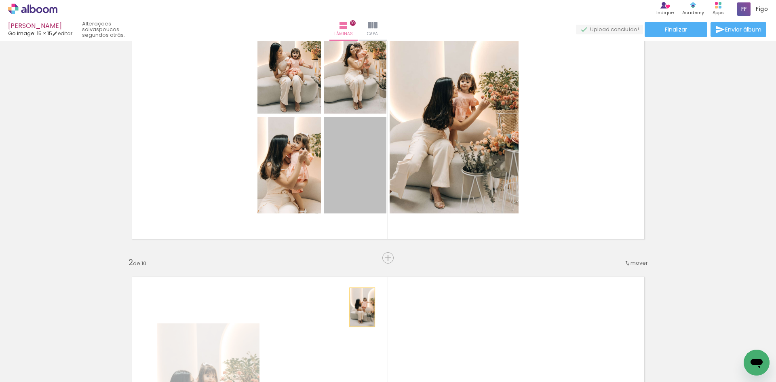
drag, startPoint x: 367, startPoint y: 174, endPoint x: 358, endPoint y: 311, distance: 136.6
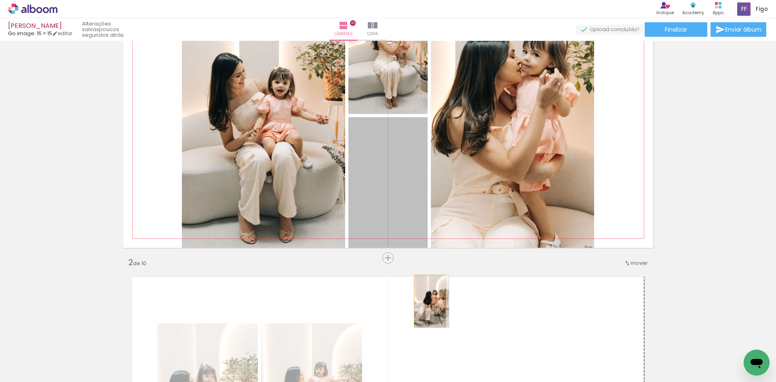
drag, startPoint x: 405, startPoint y: 188, endPoint x: 427, endPoint y: 297, distance: 111.8
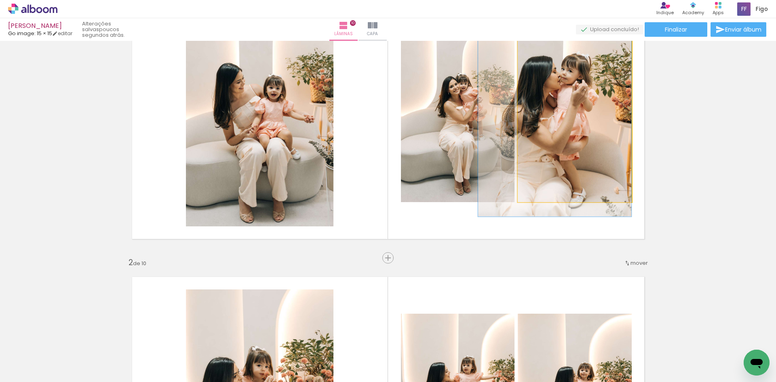
drag, startPoint x: 568, startPoint y: 142, endPoint x: 524, endPoint y: 137, distance: 44.3
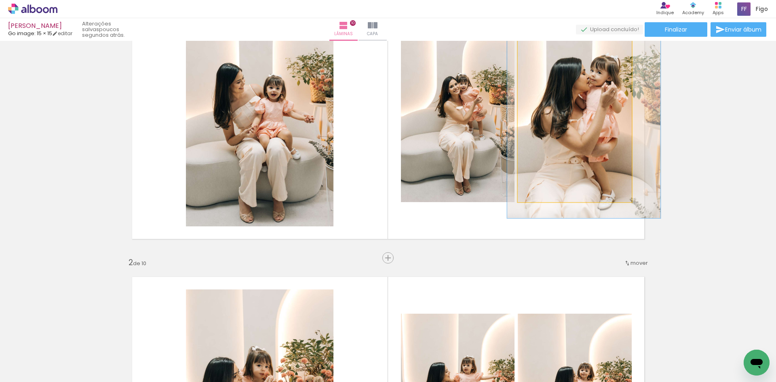
drag, startPoint x: 570, startPoint y: 152, endPoint x: 576, endPoint y: 153, distance: 6.5
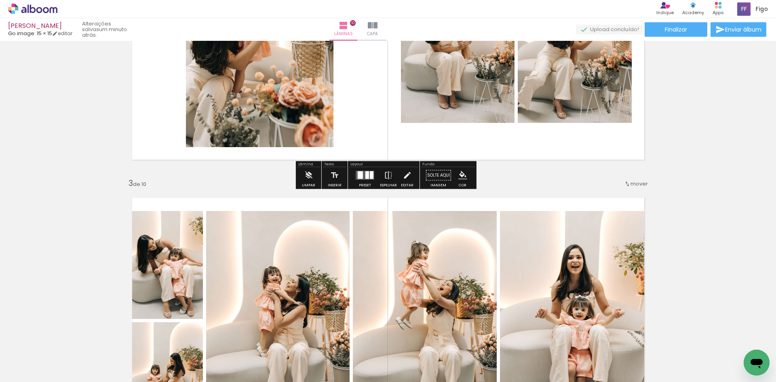
scroll to position [526, 0]
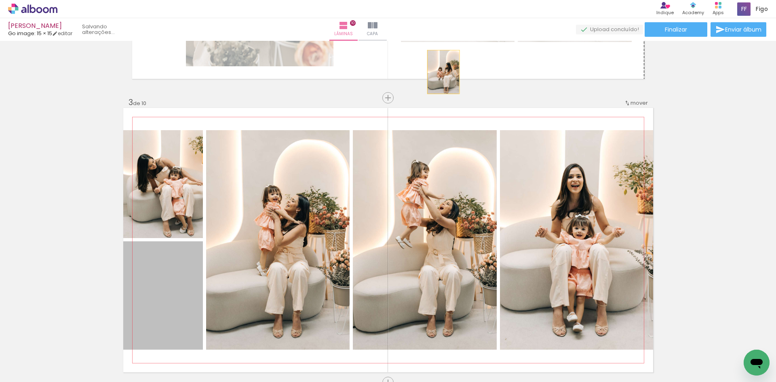
drag, startPoint x: 175, startPoint y: 300, endPoint x: 440, endPoint y: 72, distance: 349.6
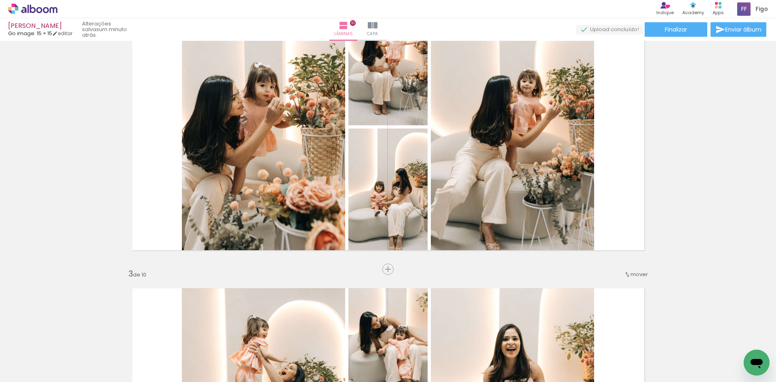
scroll to position [324, 0]
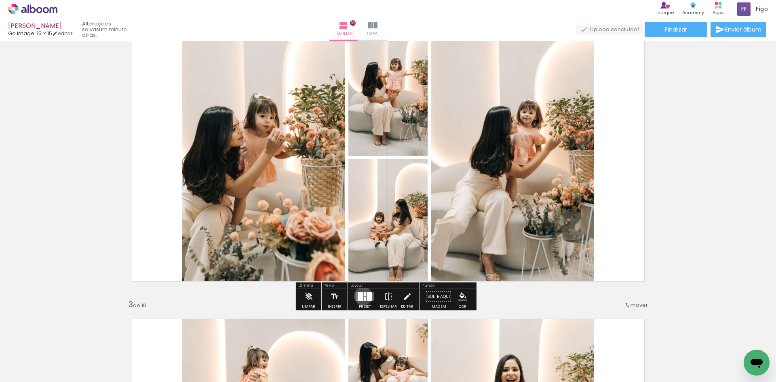
click at [362, 296] on quentale-layouter at bounding box center [365, 296] width 19 height 9
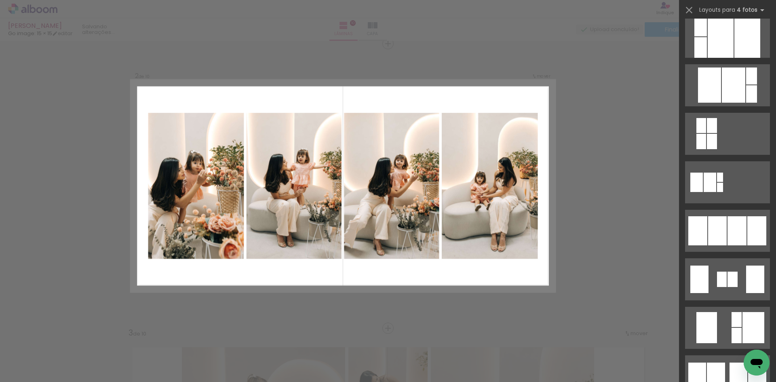
scroll to position [404, 0]
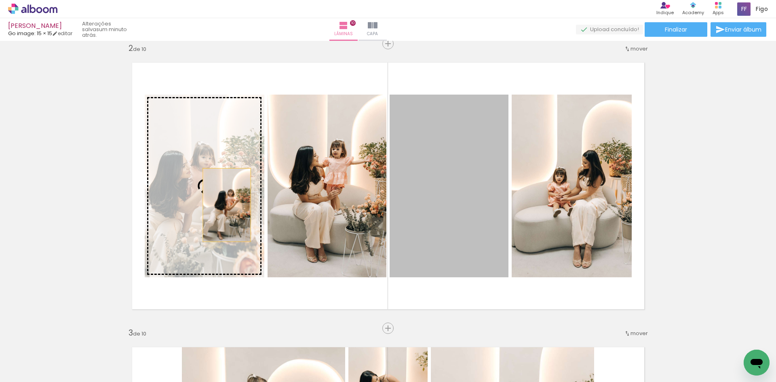
drag, startPoint x: 460, startPoint y: 201, endPoint x: 224, endPoint y: 205, distance: 236.6
click at [0, 0] on slot at bounding box center [0, 0] width 0 height 0
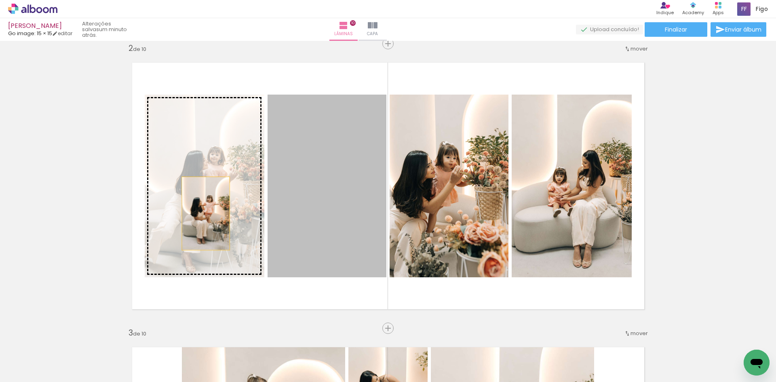
drag, startPoint x: 251, startPoint y: 210, endPoint x: 201, endPoint y: 214, distance: 49.8
click at [0, 0] on slot at bounding box center [0, 0] width 0 height 0
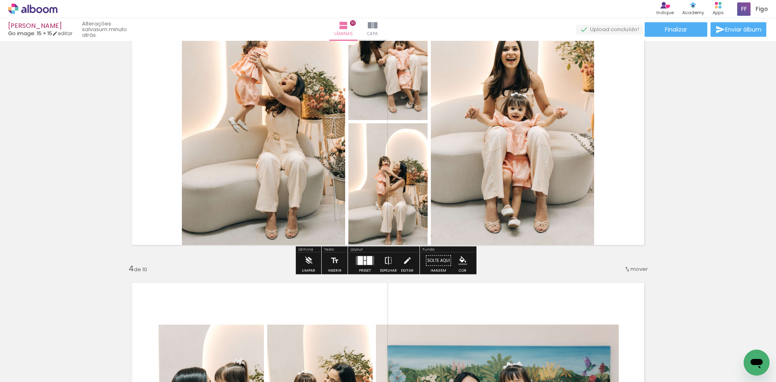
scroll to position [647, 0]
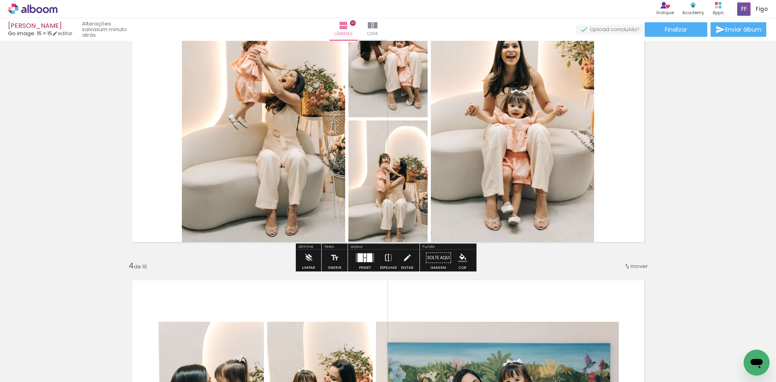
click at [367, 256] on div at bounding box center [369, 258] width 5 height 9
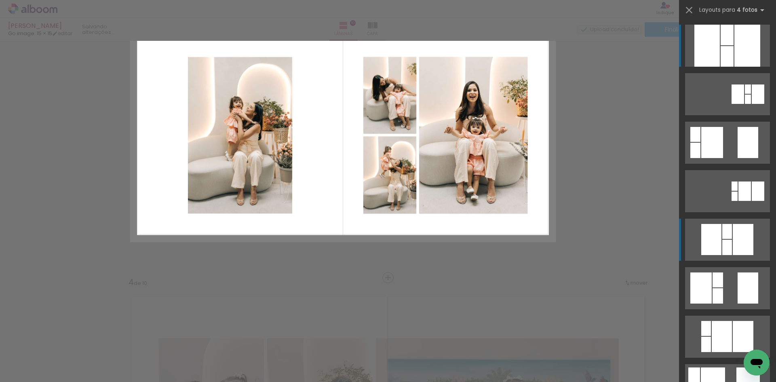
scroll to position [0, 0]
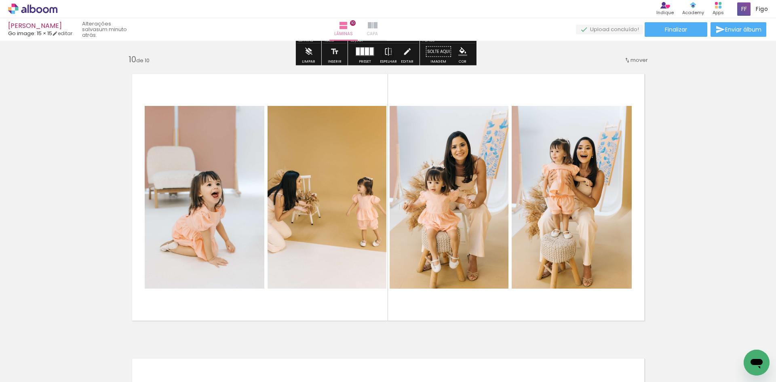
click at [378, 26] on iron-icon at bounding box center [373, 26] width 10 height 10
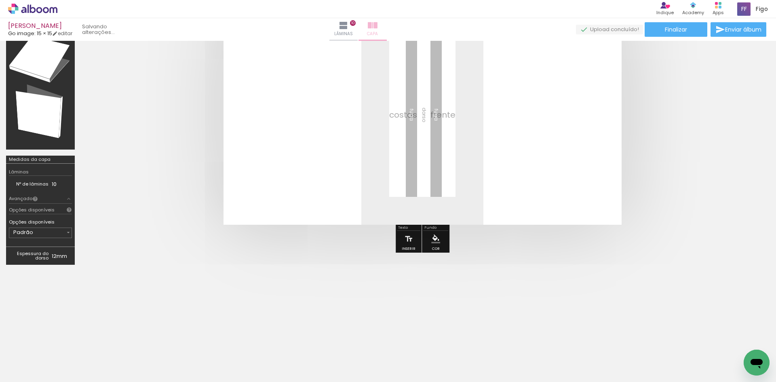
scroll to position [85, 0]
click at [40, 377] on span "Adicionar Fotos" at bounding box center [29, 377] width 24 height 9
click at [0, 0] on input "file" at bounding box center [0, 0] width 0 height 0
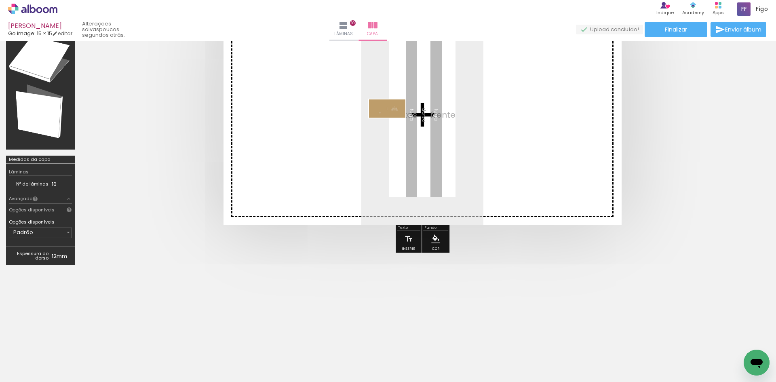
drag, startPoint x: 96, startPoint y: 356, endPoint x: 394, endPoint y: 124, distance: 377.5
click at [394, 124] on quentale-workspace at bounding box center [388, 191] width 776 height 382
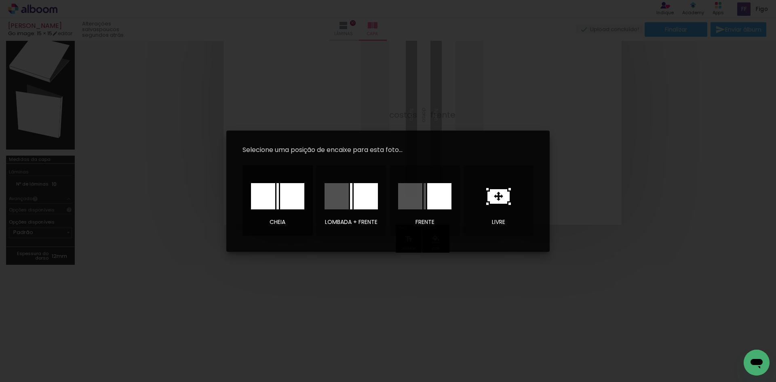
click at [300, 198] on div at bounding box center [292, 196] width 24 height 26
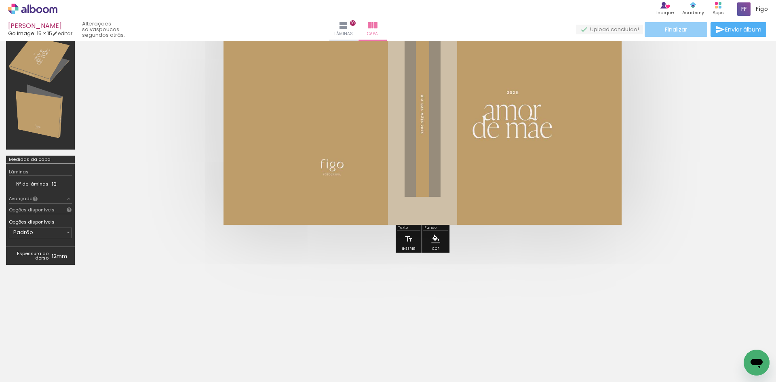
click at [690, 30] on paper-button "Finalizar" at bounding box center [676, 29] width 63 height 15
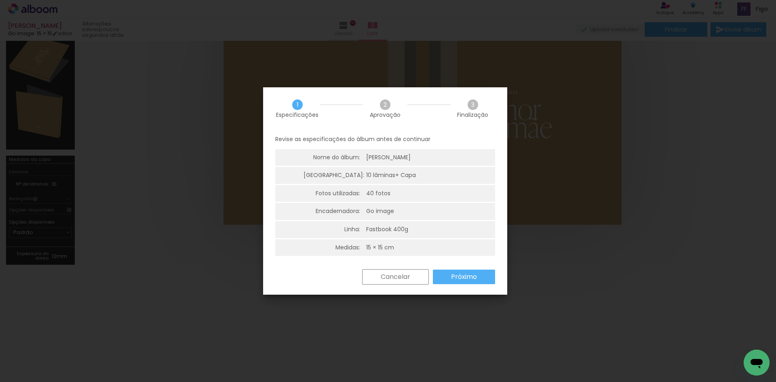
click at [490, 275] on paper-button "Próximo" at bounding box center [464, 277] width 62 height 15
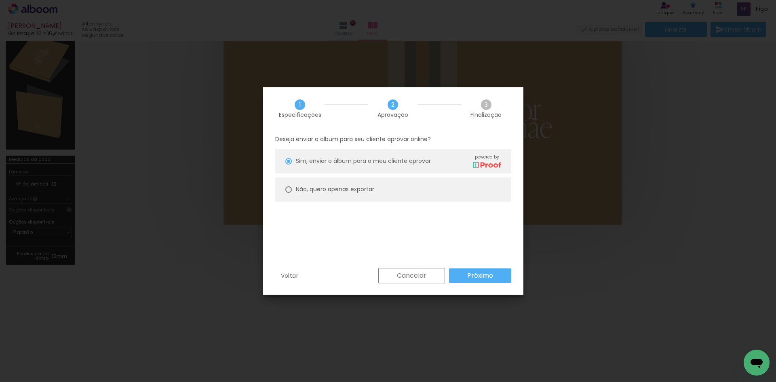
click at [0, 0] on slot "Próximo" at bounding box center [0, 0] width 0 height 0
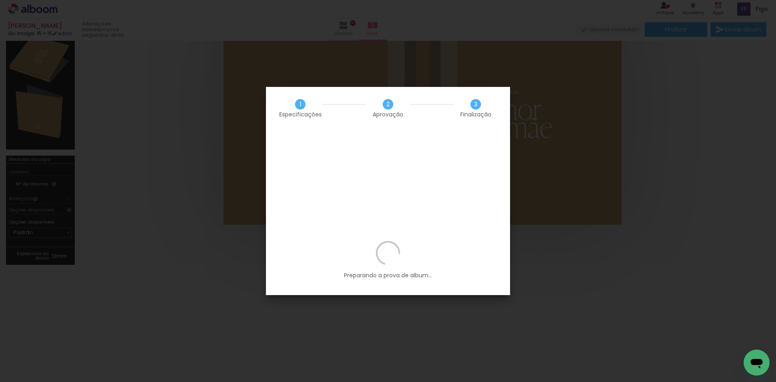
scroll to position [404, 0]
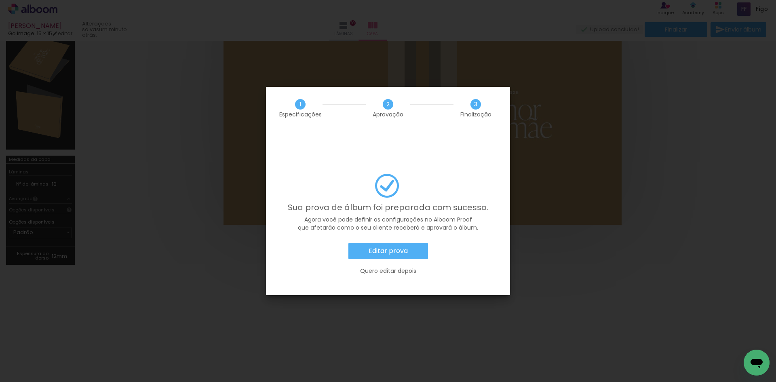
click at [417, 243] on paper-button "Editar prova" at bounding box center [389, 251] width 80 height 16
